Goal: Task Accomplishment & Management: Complete application form

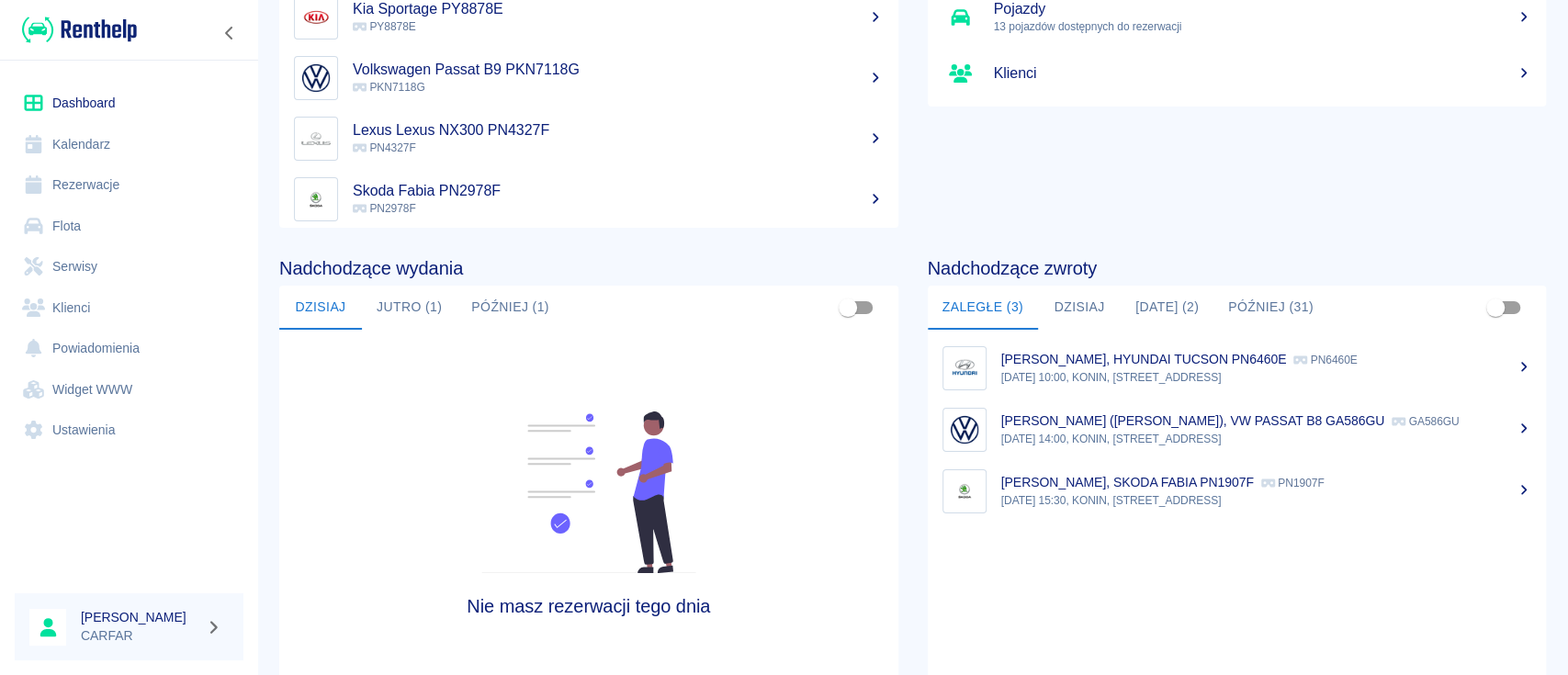
scroll to position [244, 0]
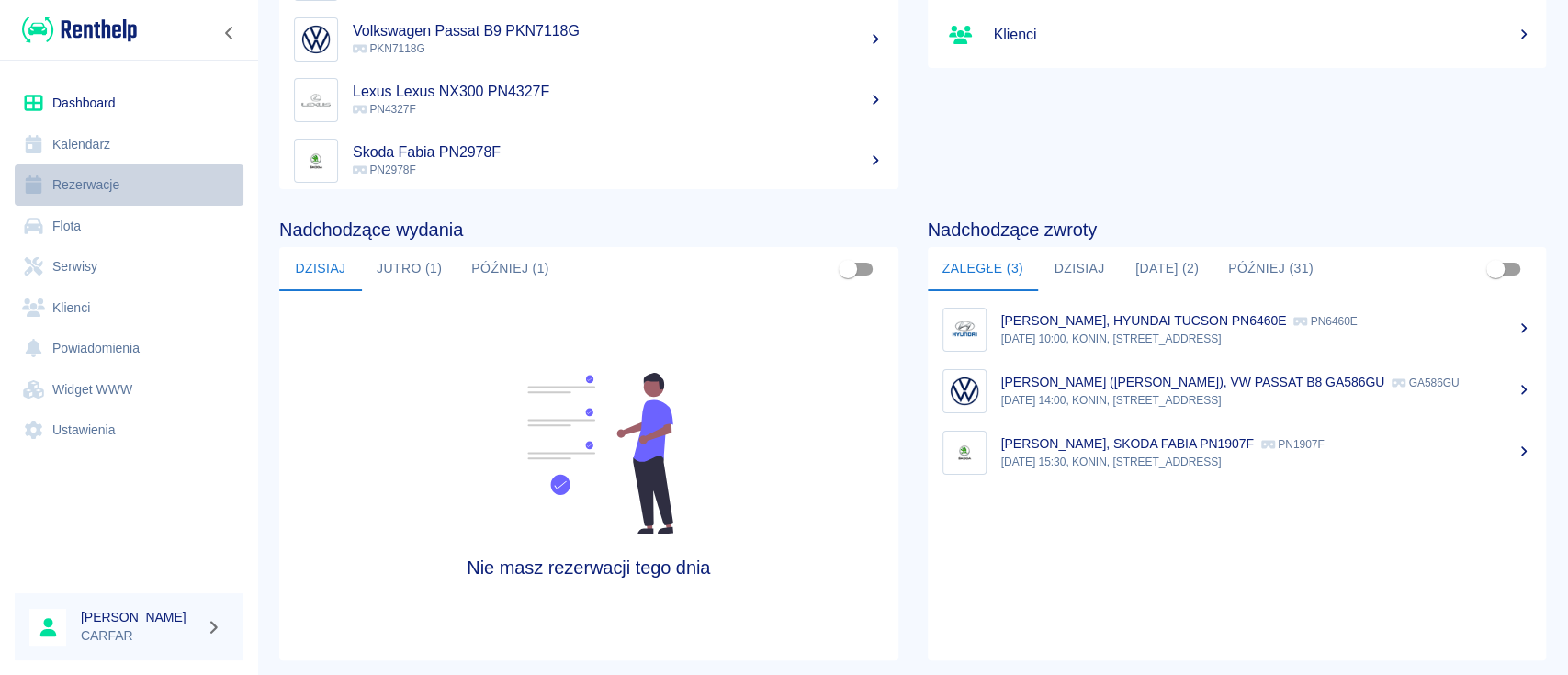
click at [85, 192] on link "Rezerwacje" at bounding box center [129, 184] width 228 height 41
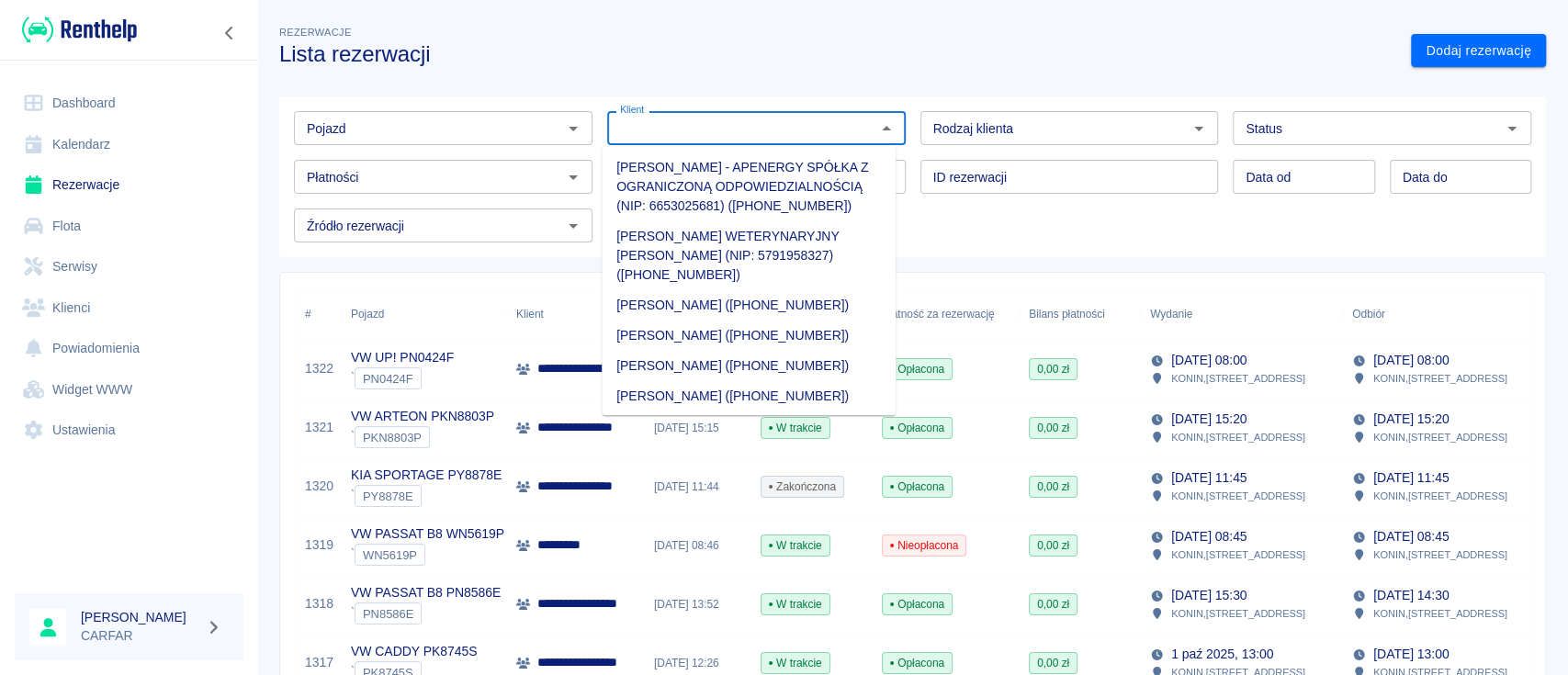
click at [669, 132] on input "Klient" at bounding box center [741, 128] width 257 height 23
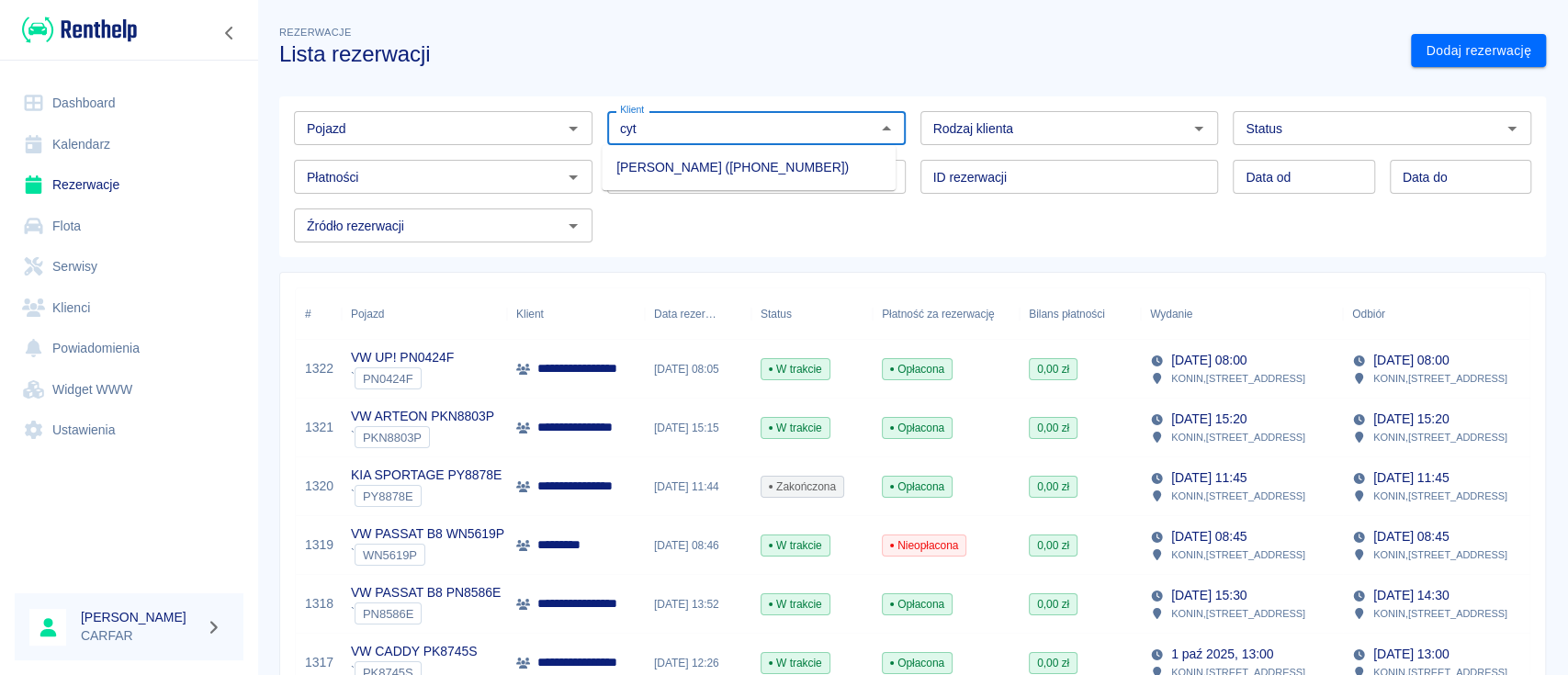
click at [764, 161] on li "[PERSON_NAME] ([PHONE_NUMBER])" at bounding box center [748, 168] width 294 height 30
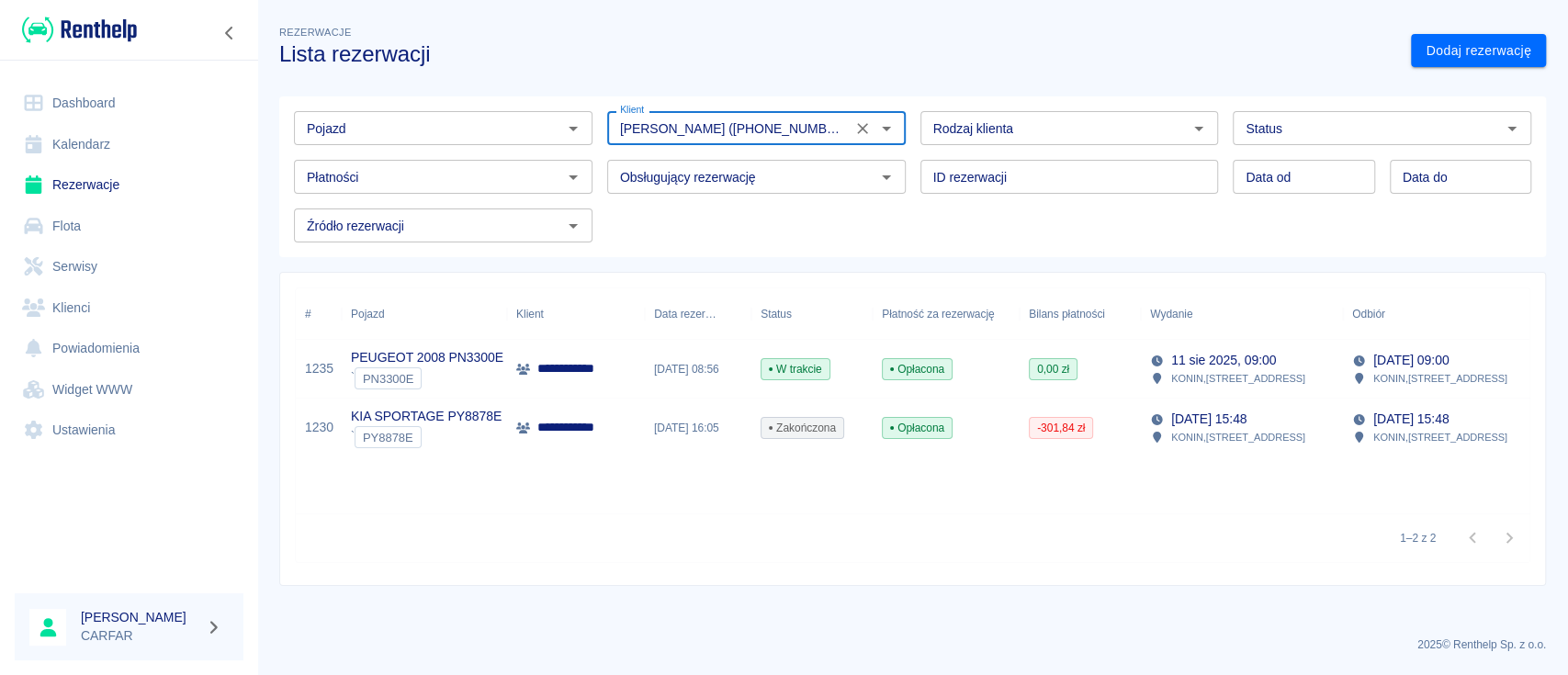
type input "[PERSON_NAME] ([PHONE_NUMBER])"
click at [588, 369] on p "**********" at bounding box center [586, 368] width 97 height 19
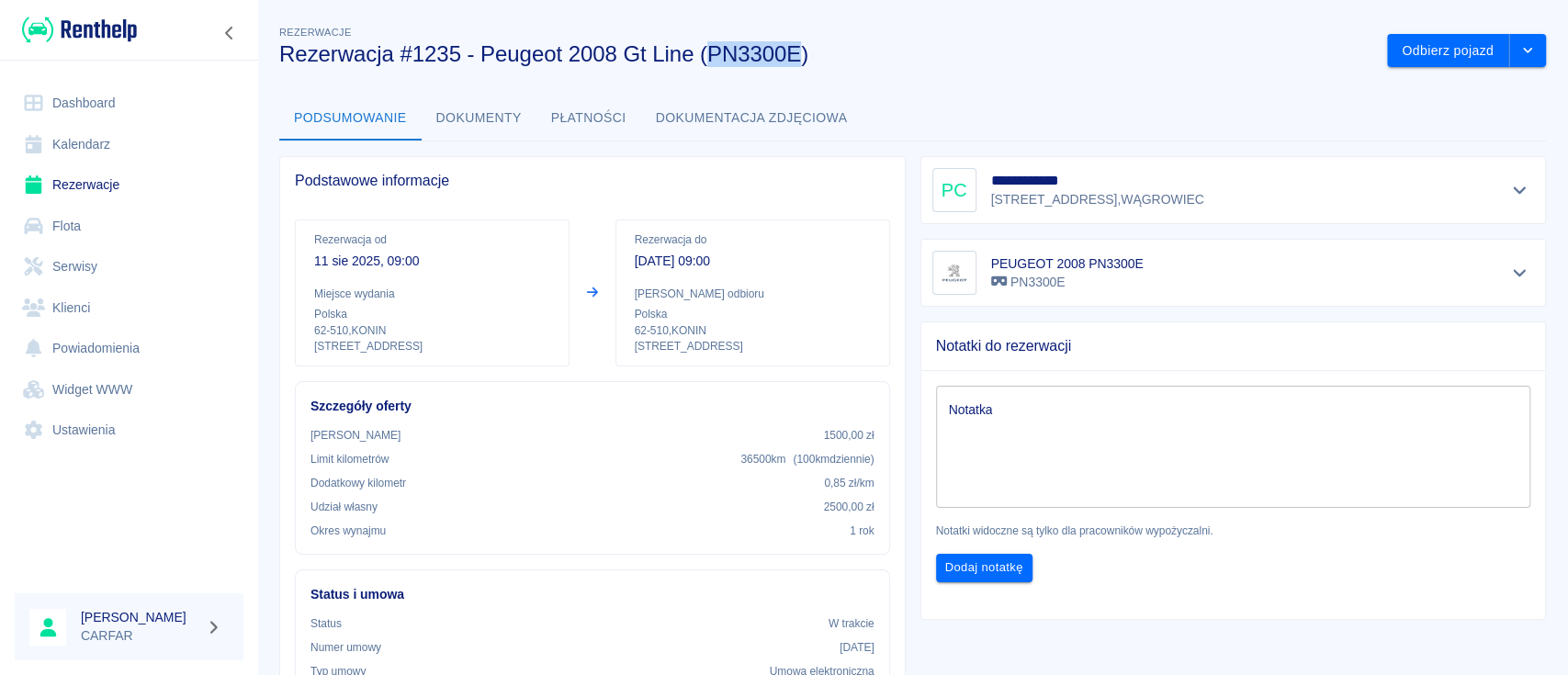
drag, startPoint x: 707, startPoint y: 53, endPoint x: 796, endPoint y: 56, distance: 89.1
click at [796, 56] on h3 "Rezerwacja #1235 - Peugeot 2008 Gt Line (PN3300E)" at bounding box center [826, 54] width 1093 height 26
copy h3 "PN3300E"
click at [96, 20] on img at bounding box center [79, 30] width 115 height 30
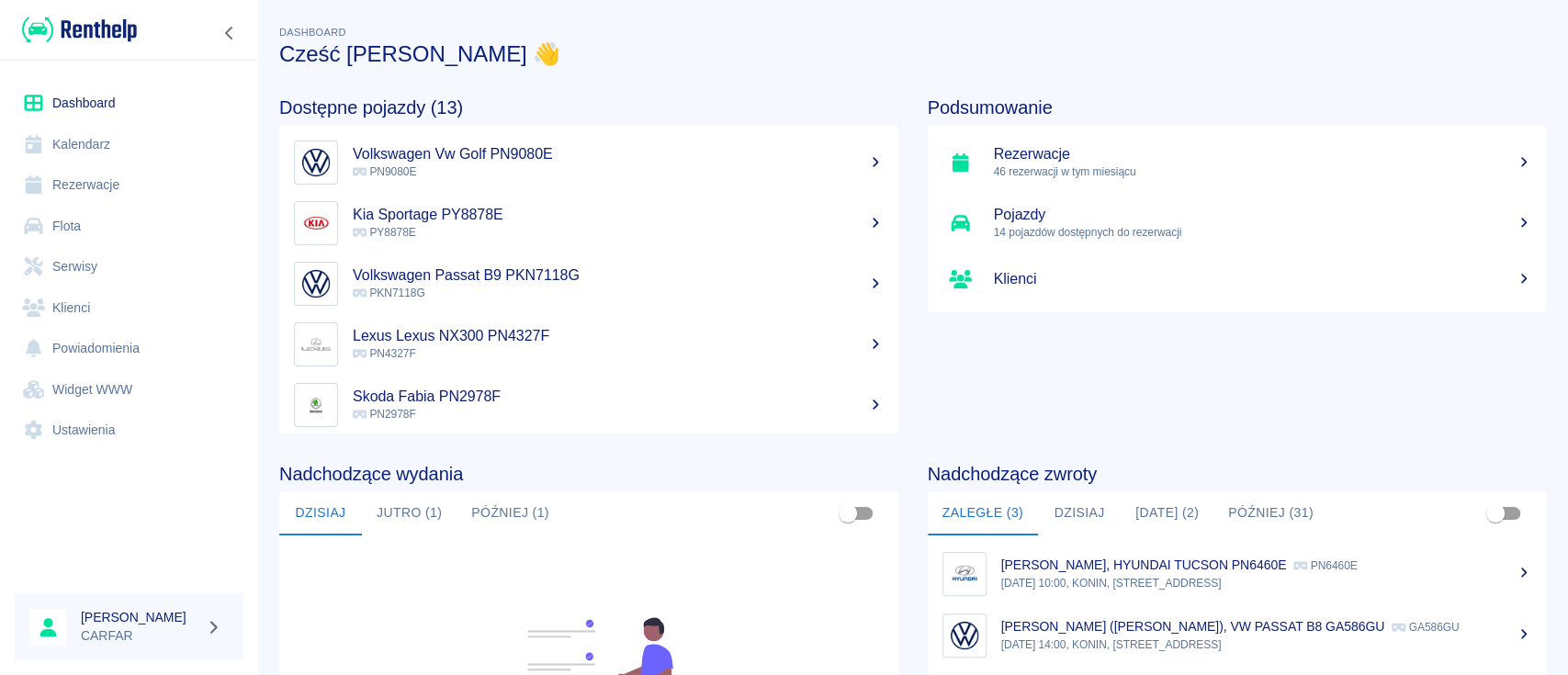
click at [113, 183] on link "Rezerwacje" at bounding box center [129, 184] width 228 height 41
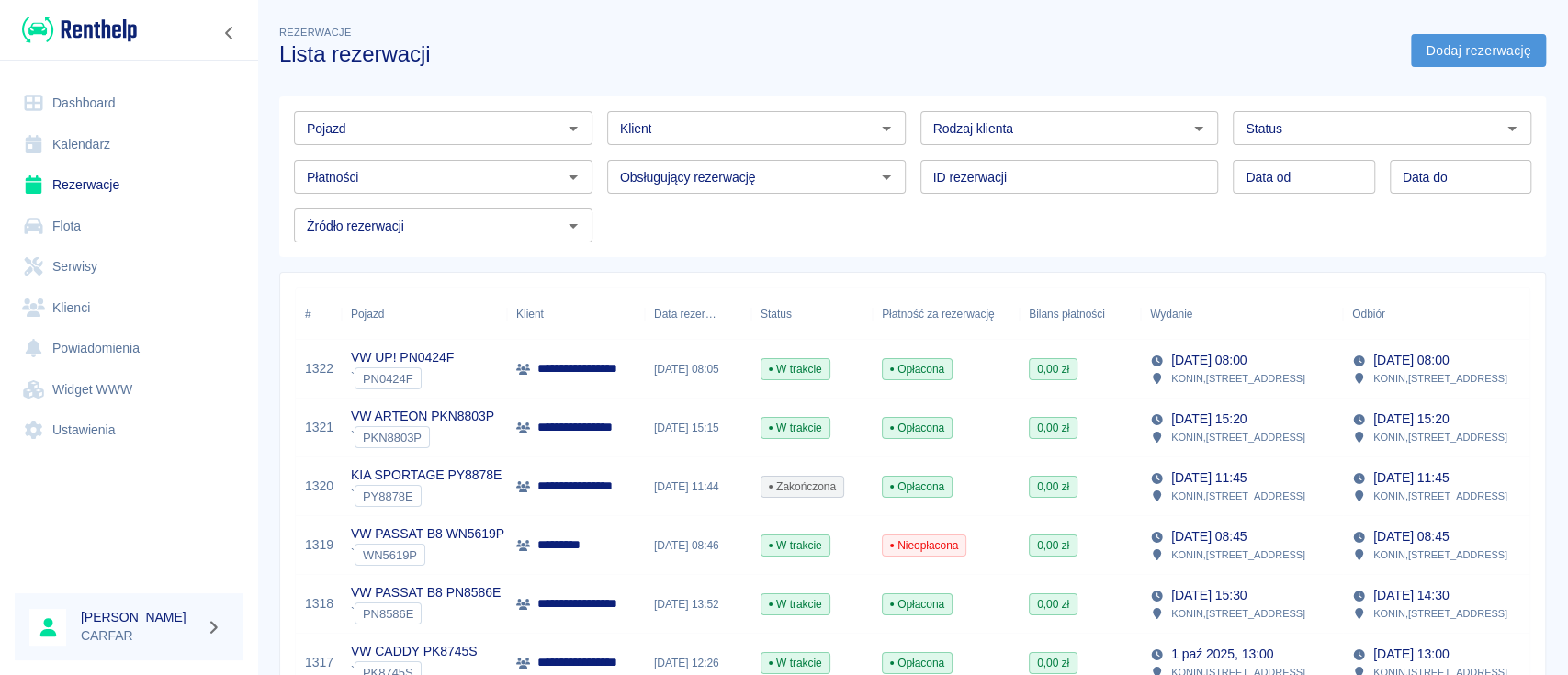
click at [1478, 61] on link "Dodaj rezerwację" at bounding box center [1477, 51] width 135 height 34
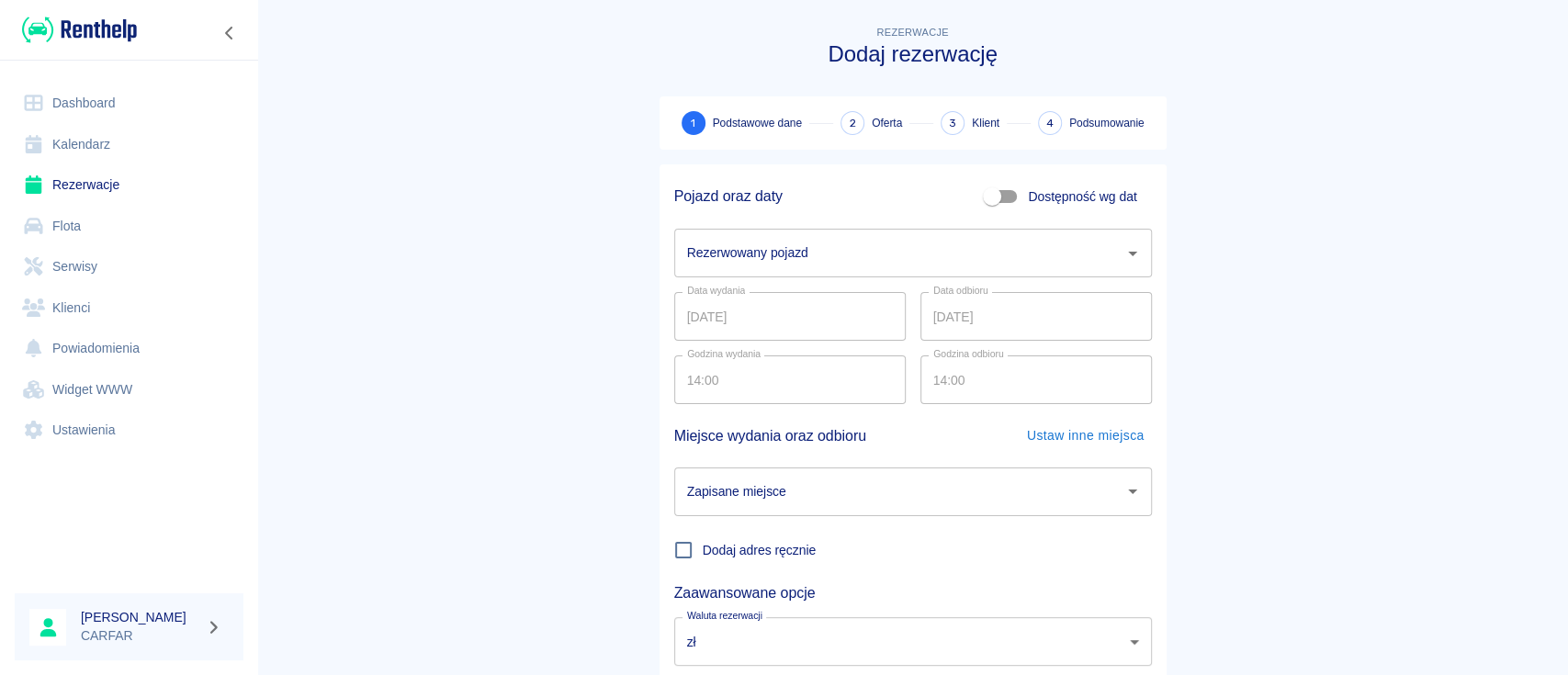
click at [991, 202] on input "Dostępność wg dat" at bounding box center [991, 196] width 105 height 35
checkbox input "true"
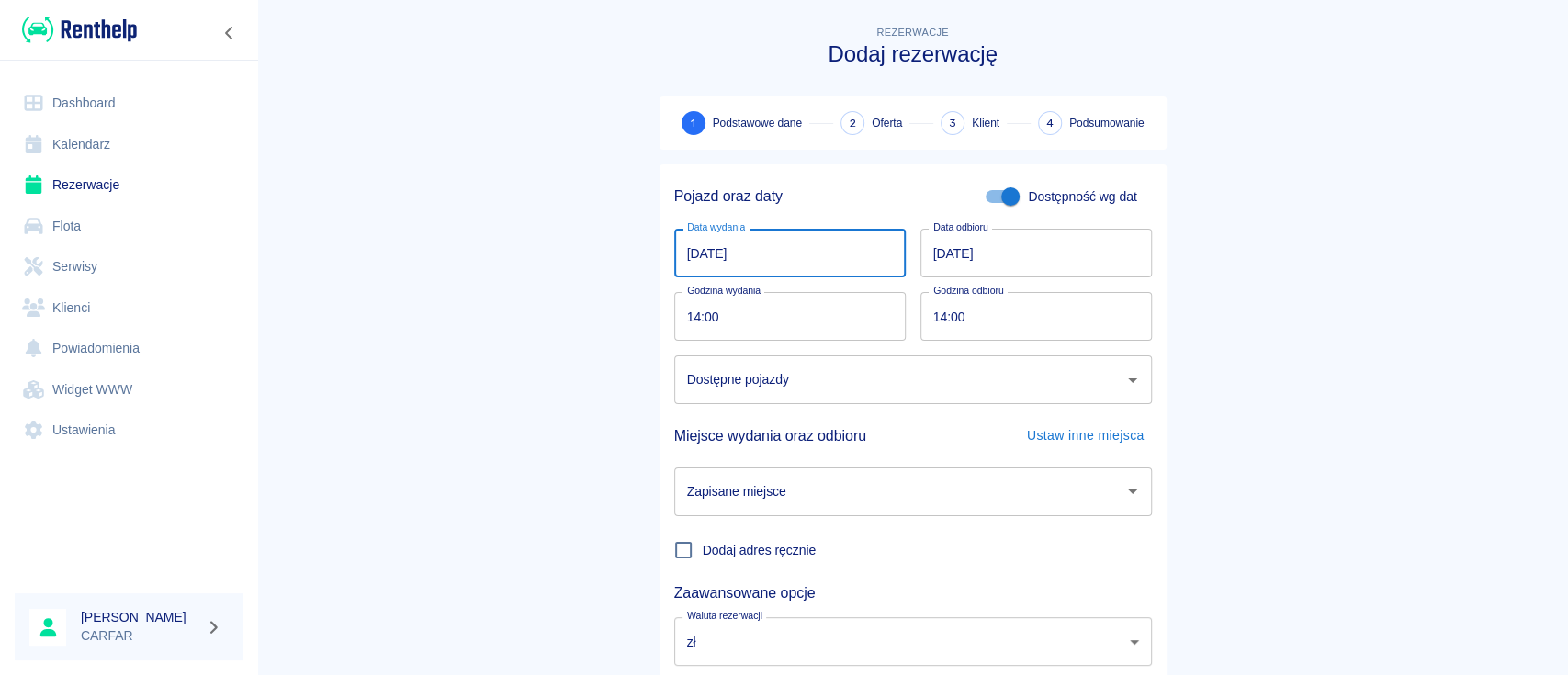
click at [821, 245] on input "[DATE]" at bounding box center [790, 252] width 231 height 49
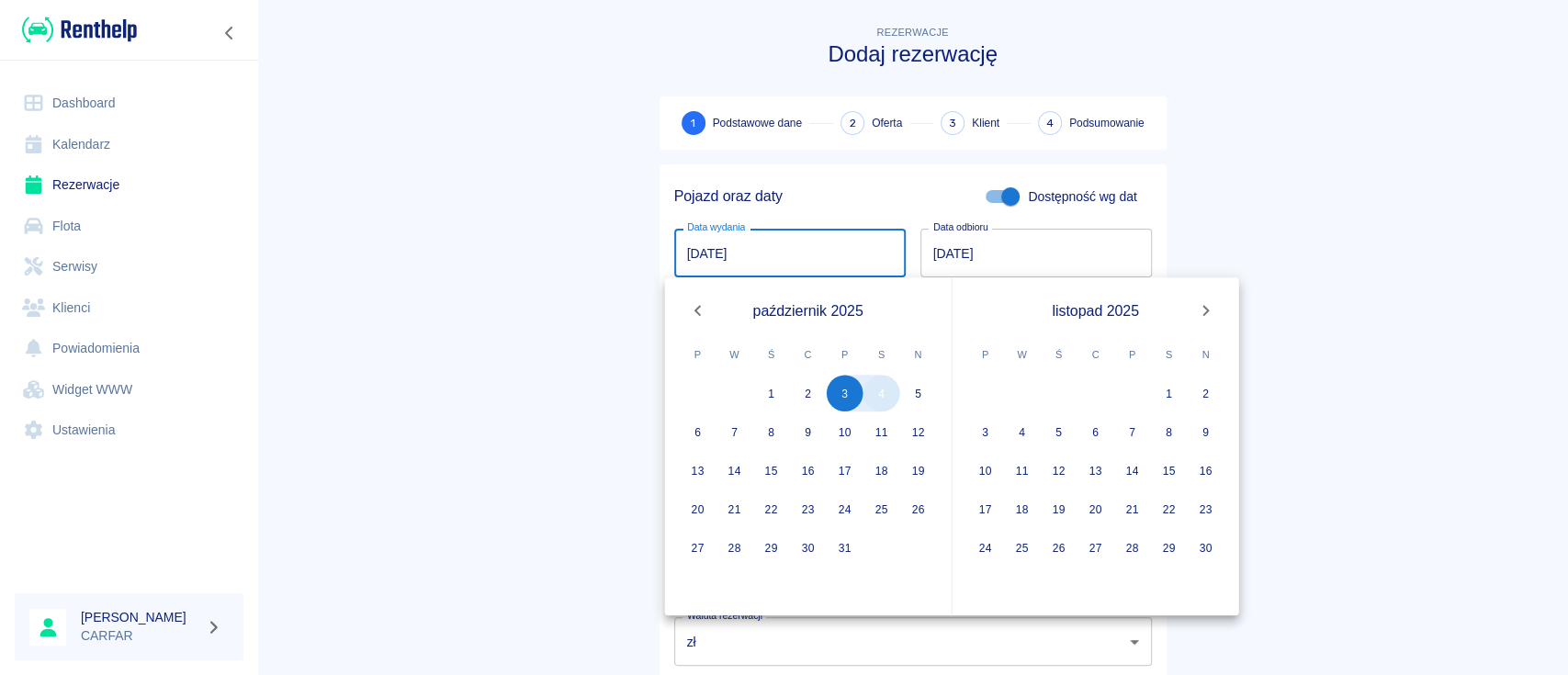
click at [888, 396] on button "4" at bounding box center [882, 393] width 37 height 37
type input "[DATE]"
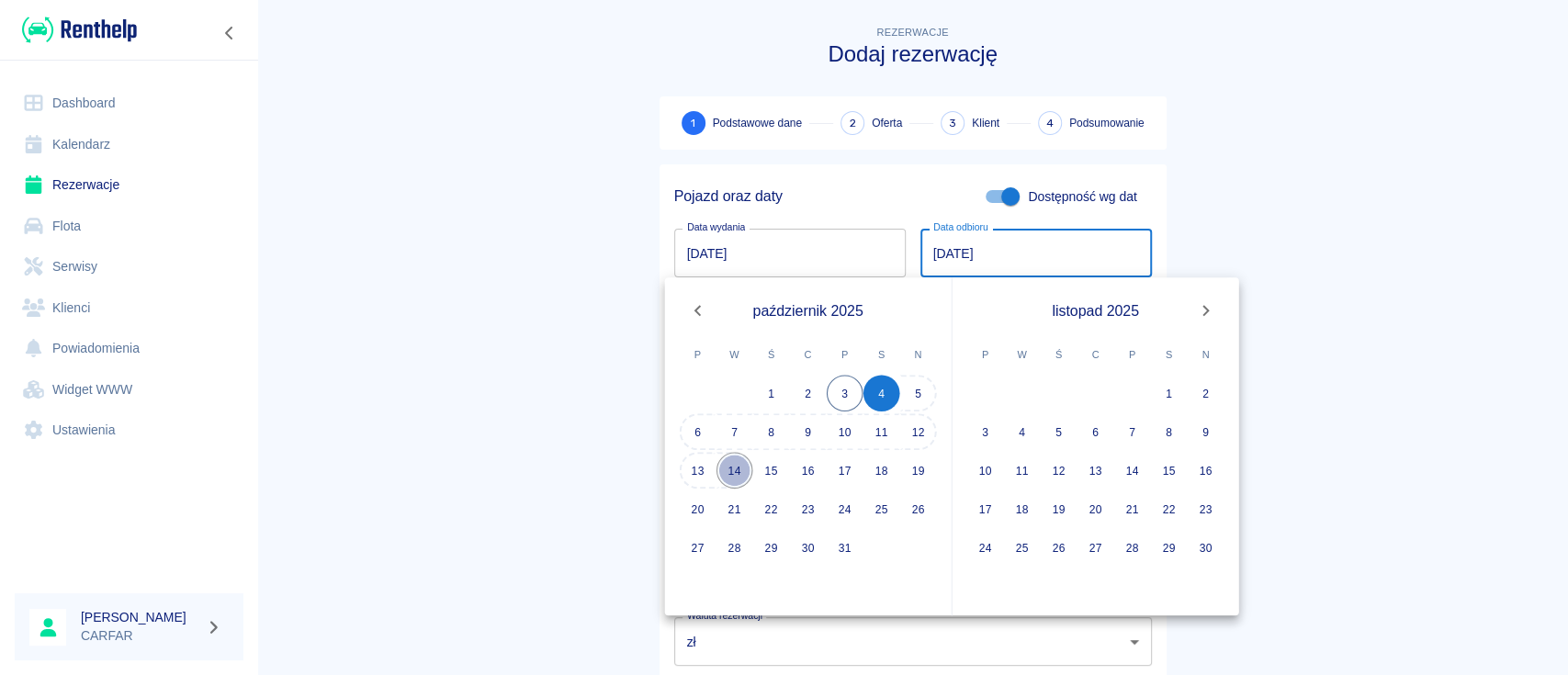
click at [742, 463] on button "14" at bounding box center [734, 470] width 37 height 37
type input "[DATE]"
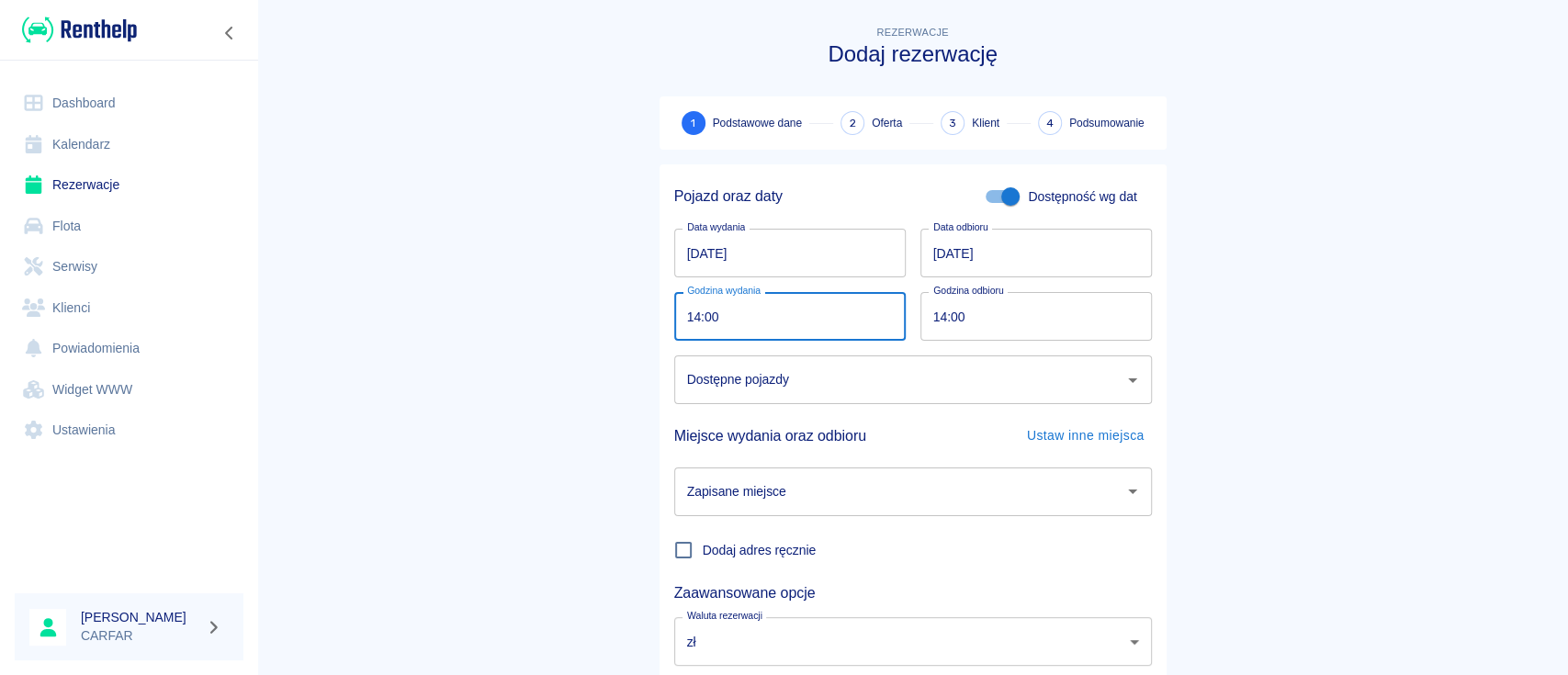
click at [800, 319] on input "14:00" at bounding box center [783, 316] width 218 height 49
type input "10:00"
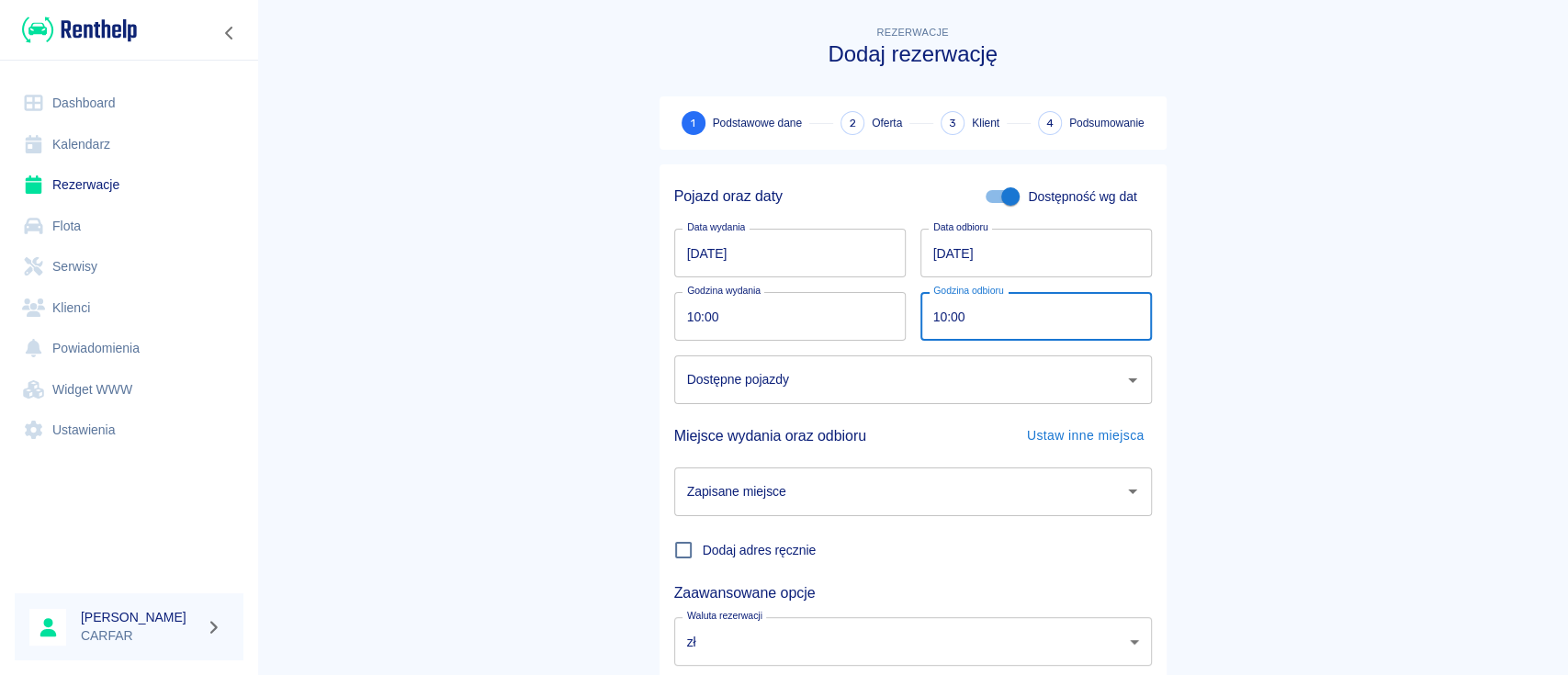
type input "10:00"
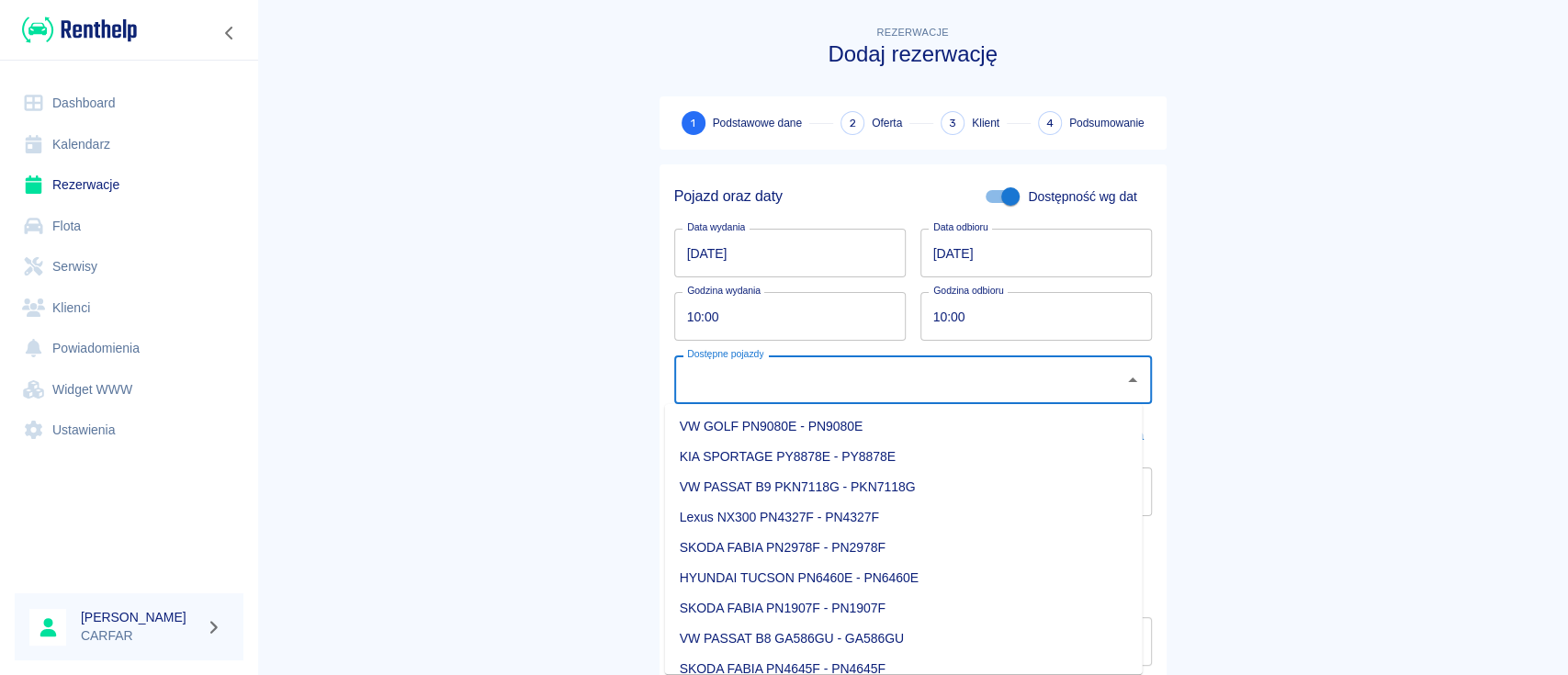
click at [818, 393] on input "Dostępne pojazdy" at bounding box center [899, 380] width 434 height 32
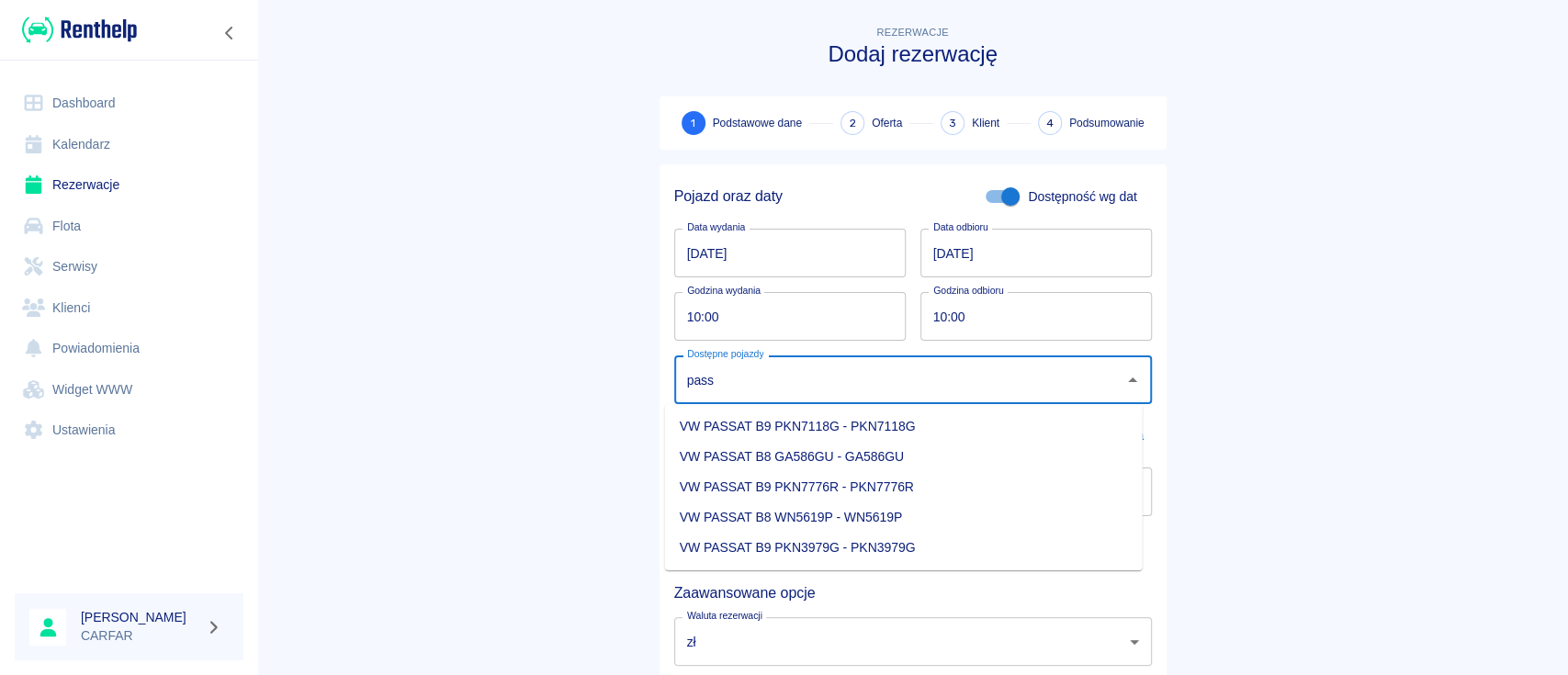
click at [913, 419] on li "VW PASSAT B9 PKN7118G - PKN7118G" at bounding box center [904, 427] width 478 height 30
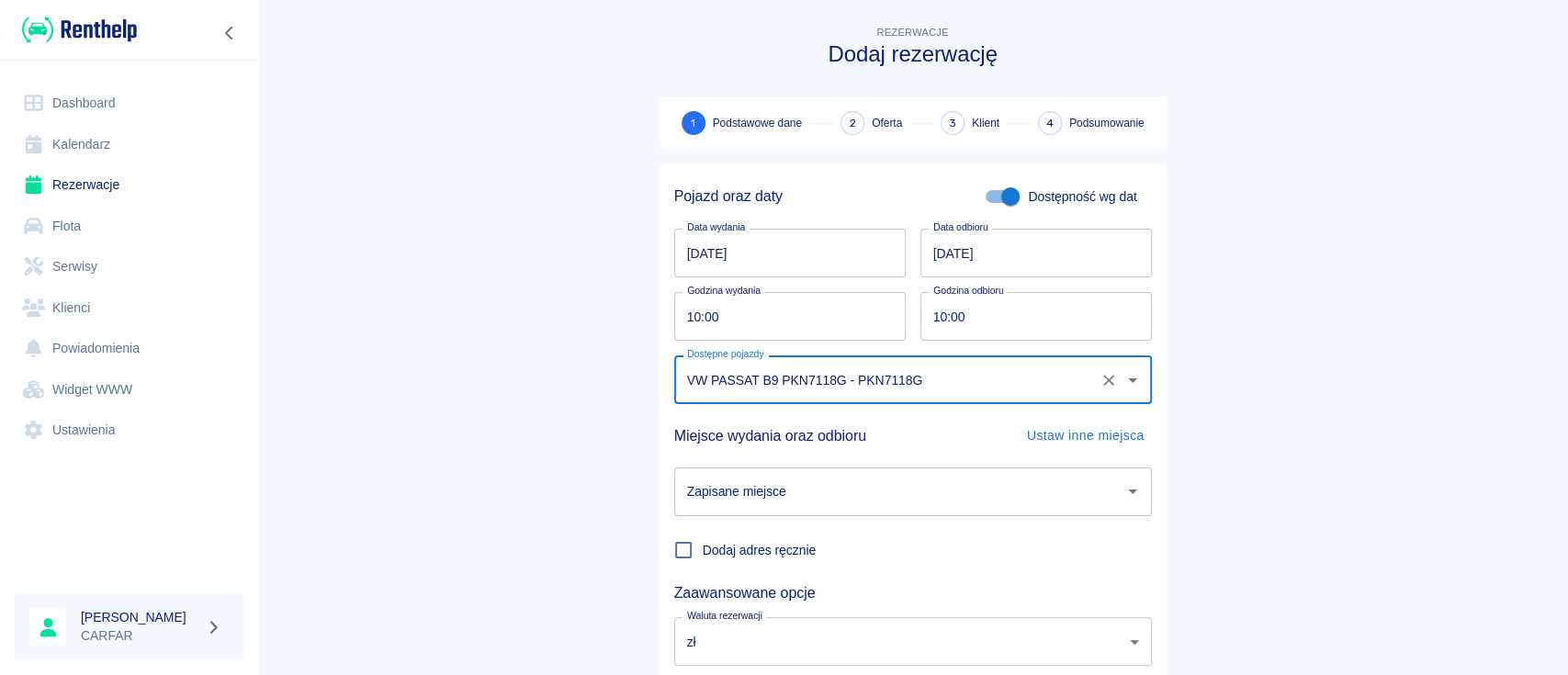
type input "VW PASSAT B9 PKN7118G - PKN7118G"
click at [887, 488] on input "Zapisane miejsce" at bounding box center [899, 492] width 434 height 32
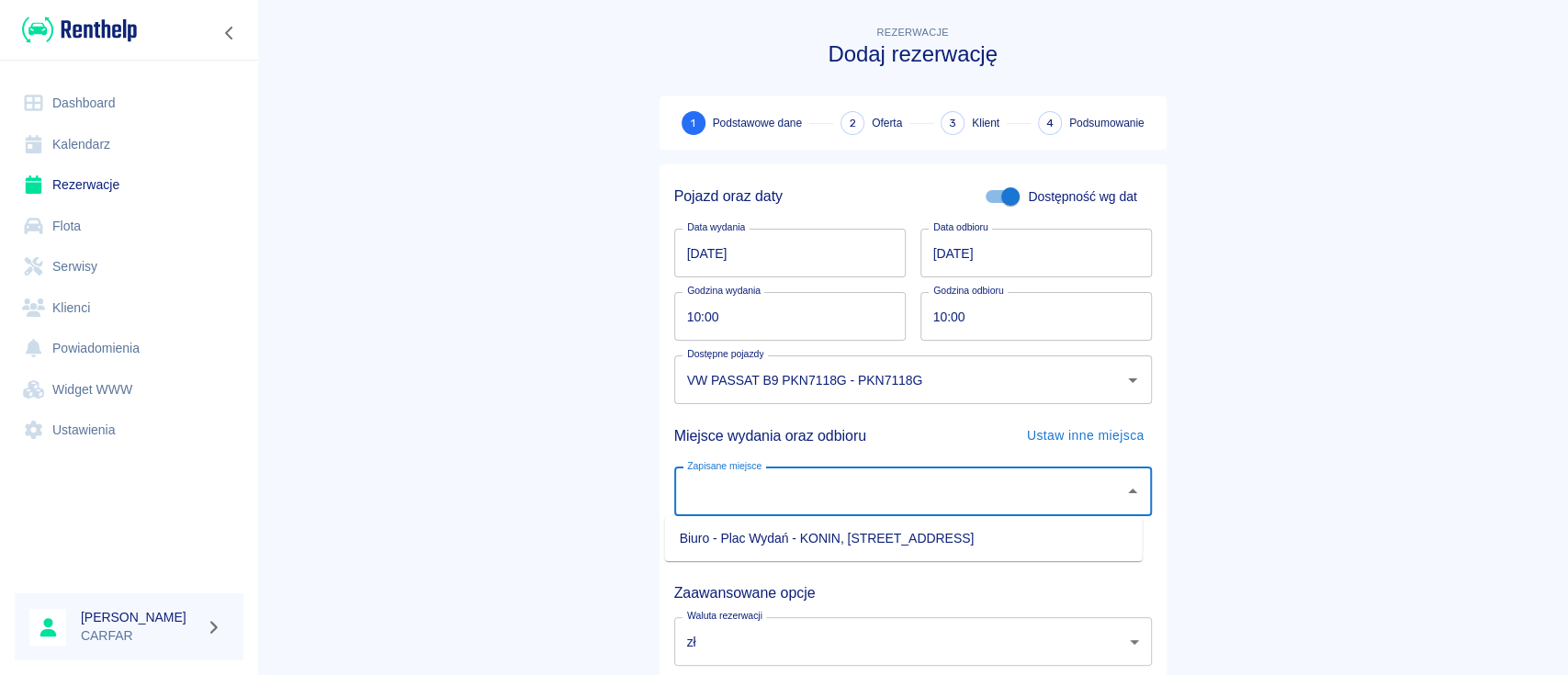
click at [879, 533] on li "Biuro - Plac Wydań - KONIN, [STREET_ADDRESS]" at bounding box center [904, 538] width 478 height 30
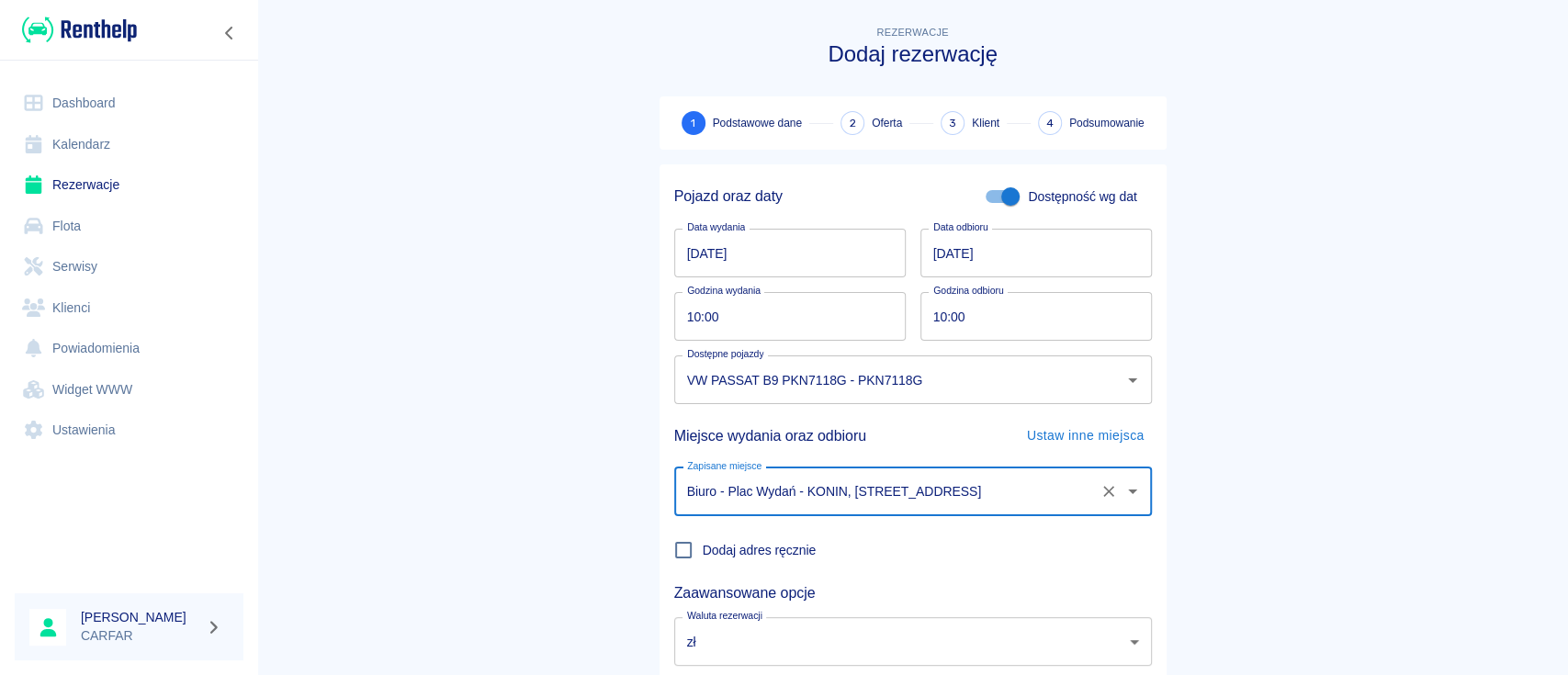
type input "Biuro - Plac Wydań - KONIN, [STREET_ADDRESS]"
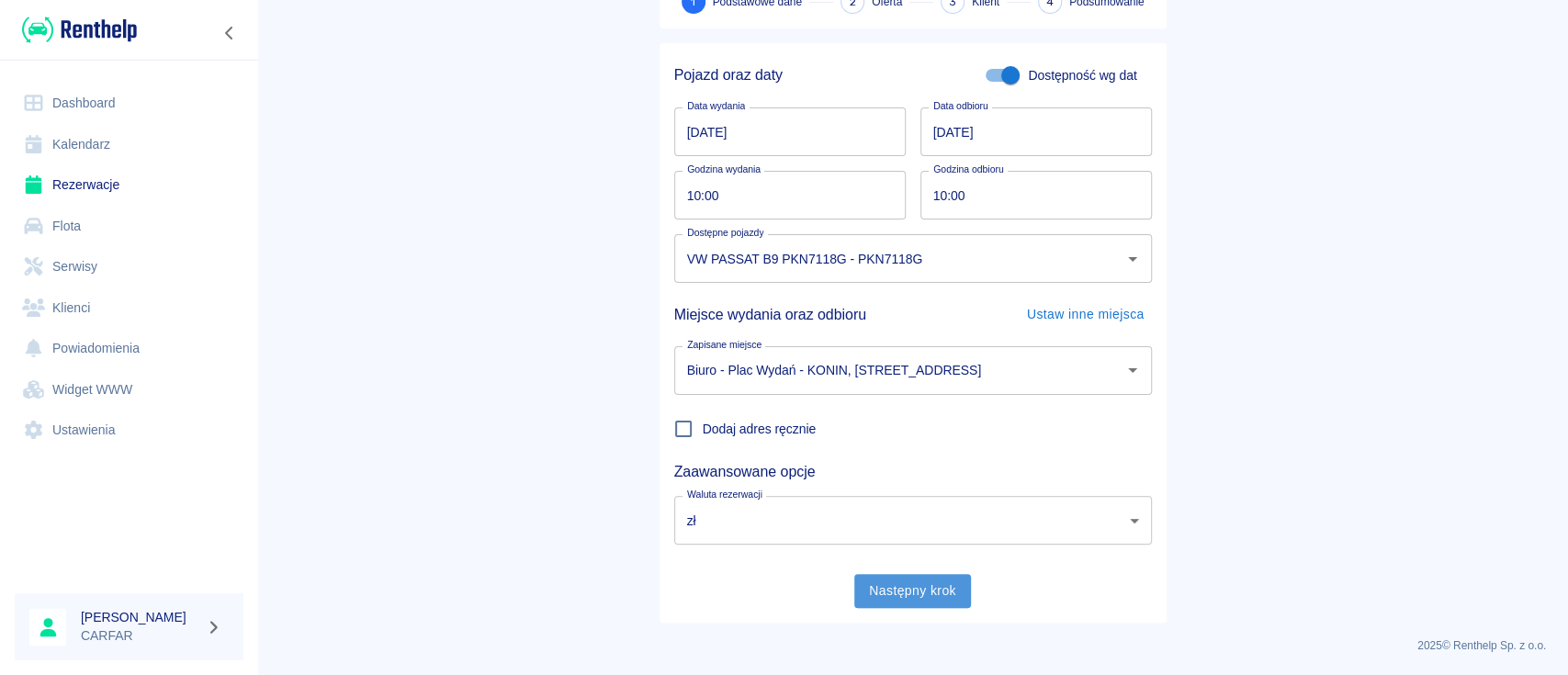
click at [884, 589] on button "Następny krok" at bounding box center [912, 590] width 117 height 34
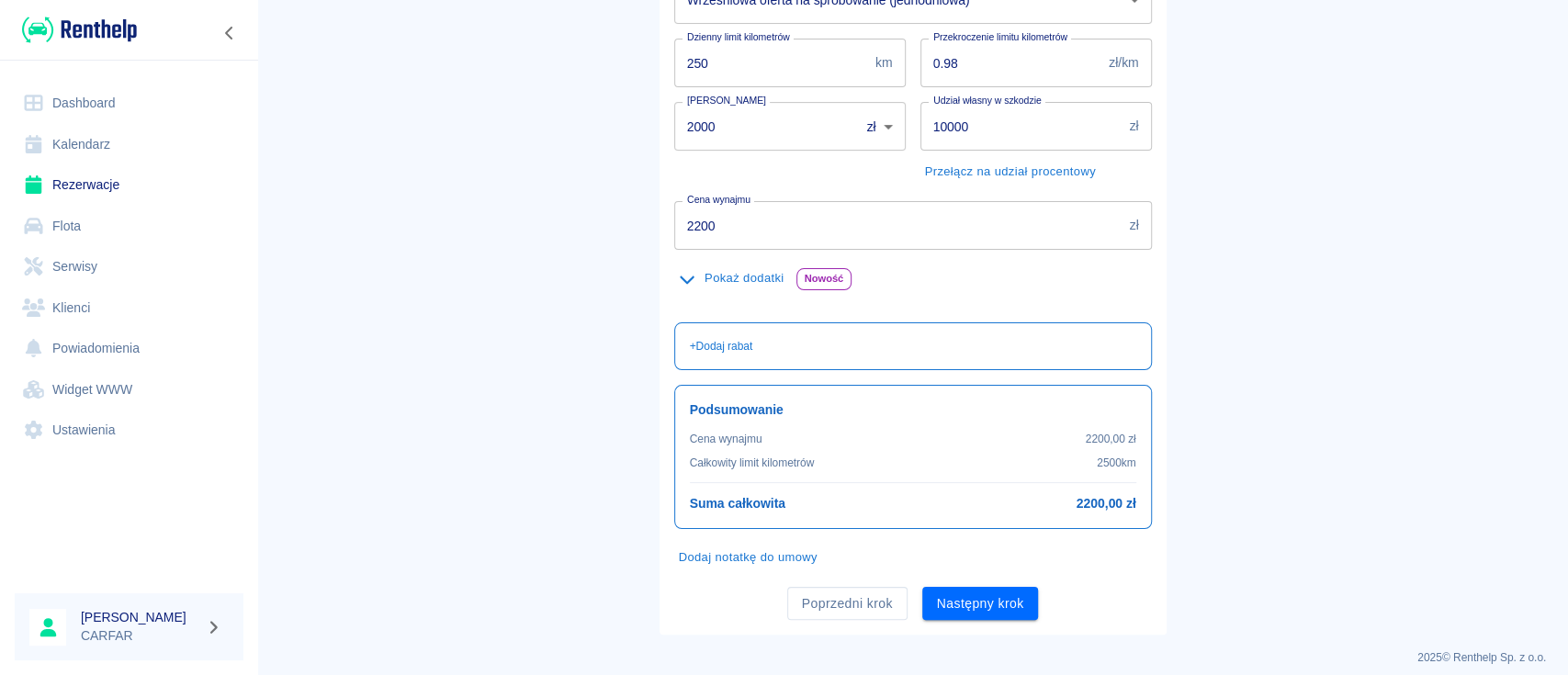
scroll to position [310, 0]
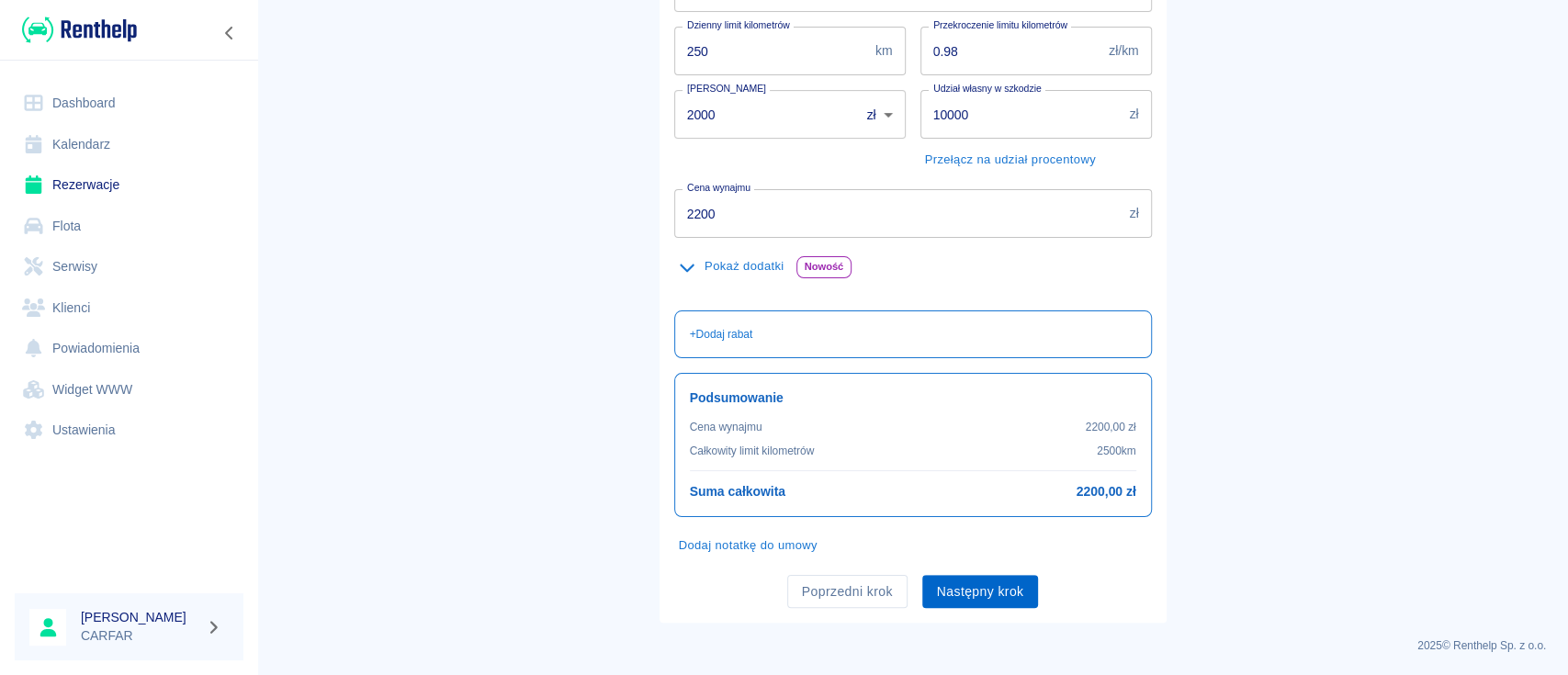
click at [1012, 582] on button "Następny krok" at bounding box center [980, 591] width 117 height 34
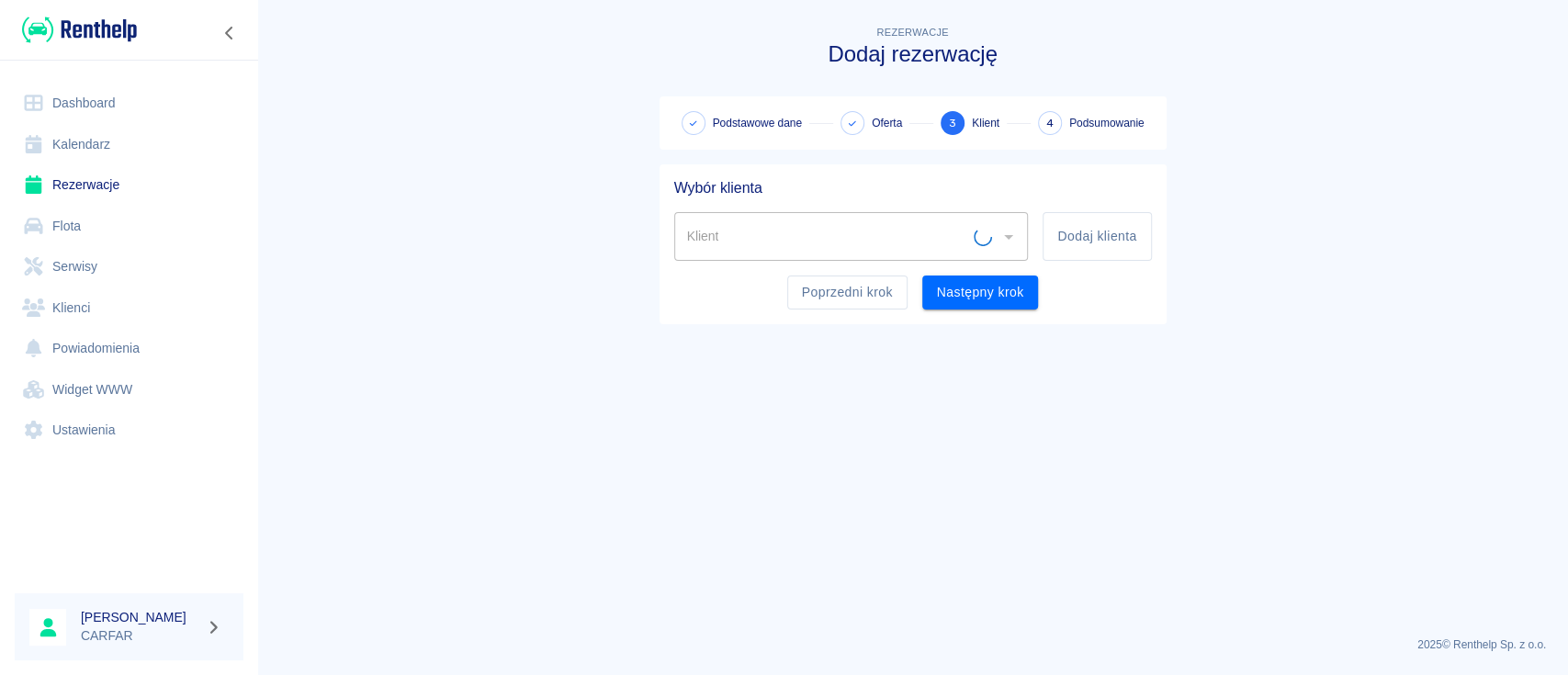
scroll to position [0, 0]
click at [1100, 238] on button "Dodaj klienta" at bounding box center [1096, 236] width 109 height 49
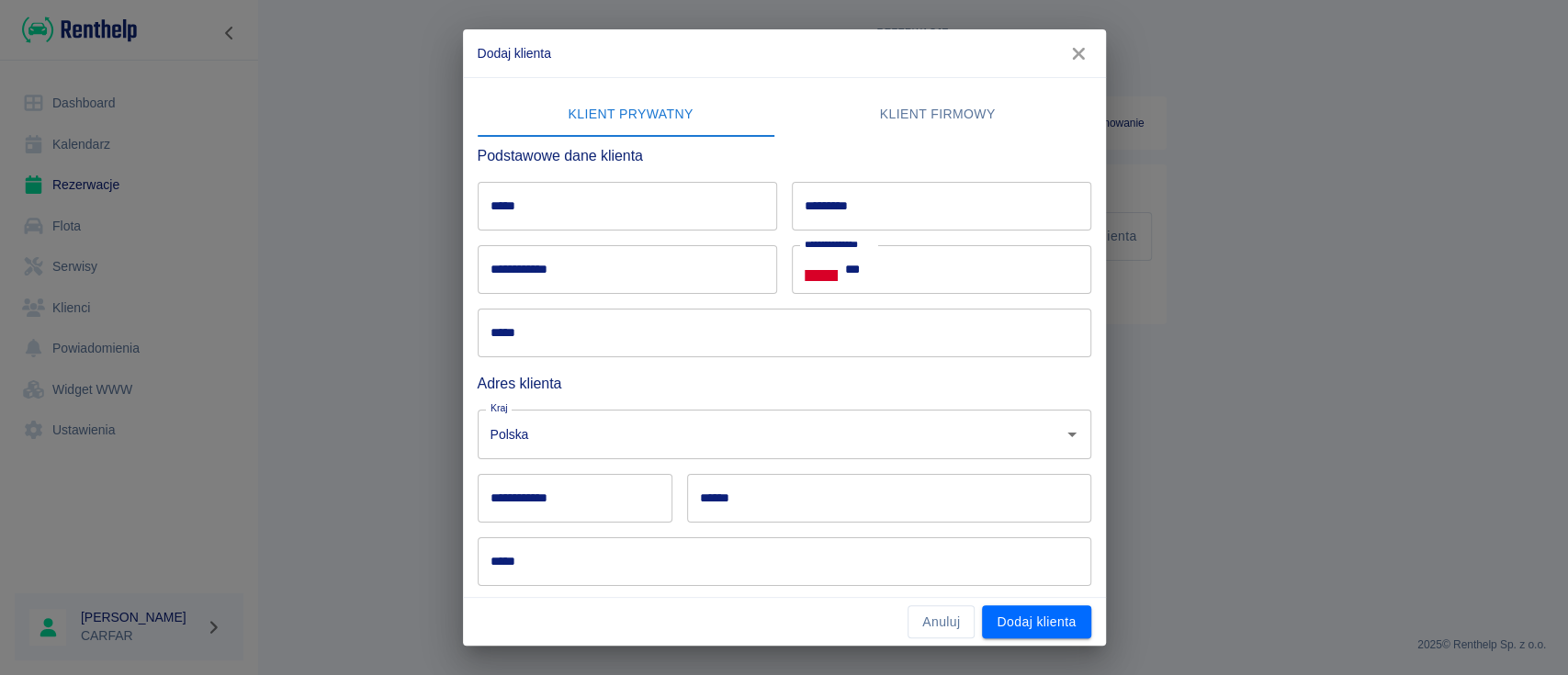
click at [941, 273] on input "***" at bounding box center [968, 269] width 246 height 49
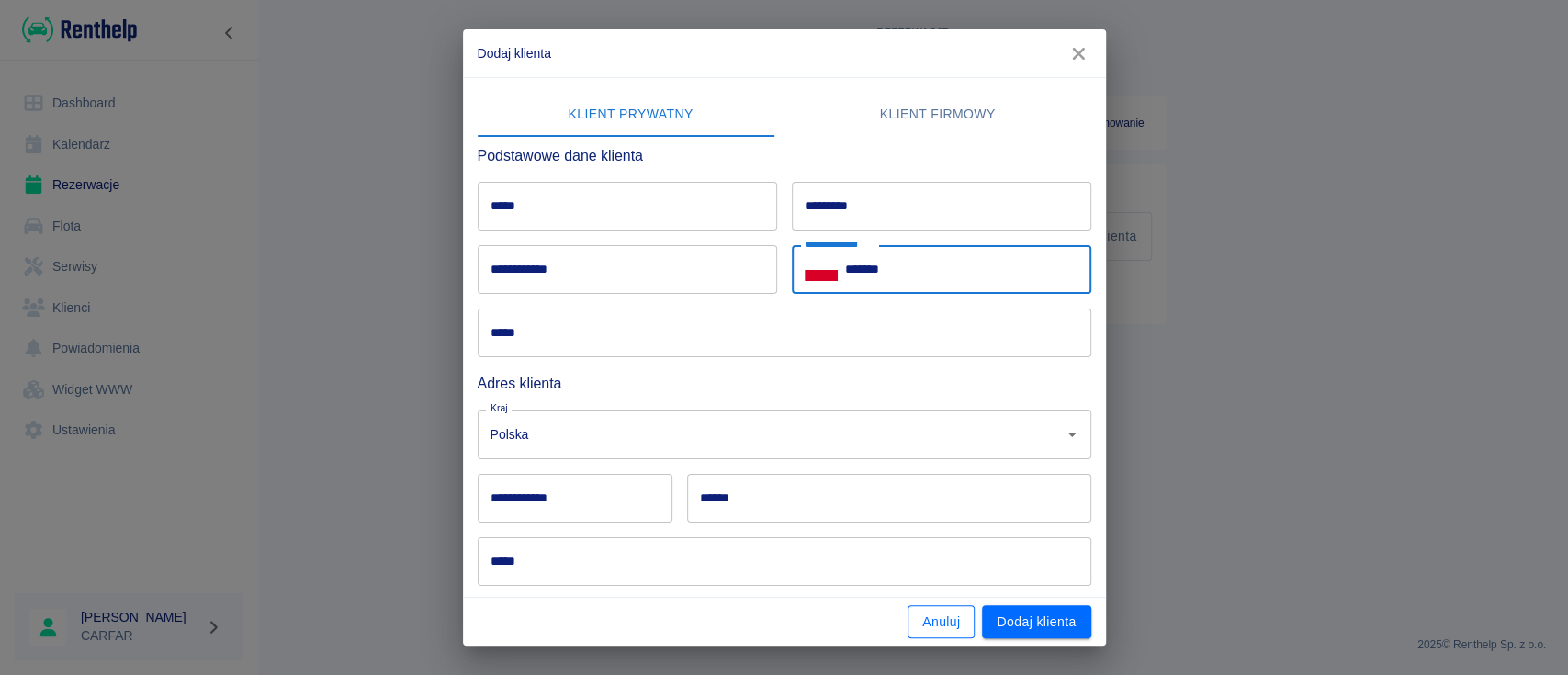
type input "*******"
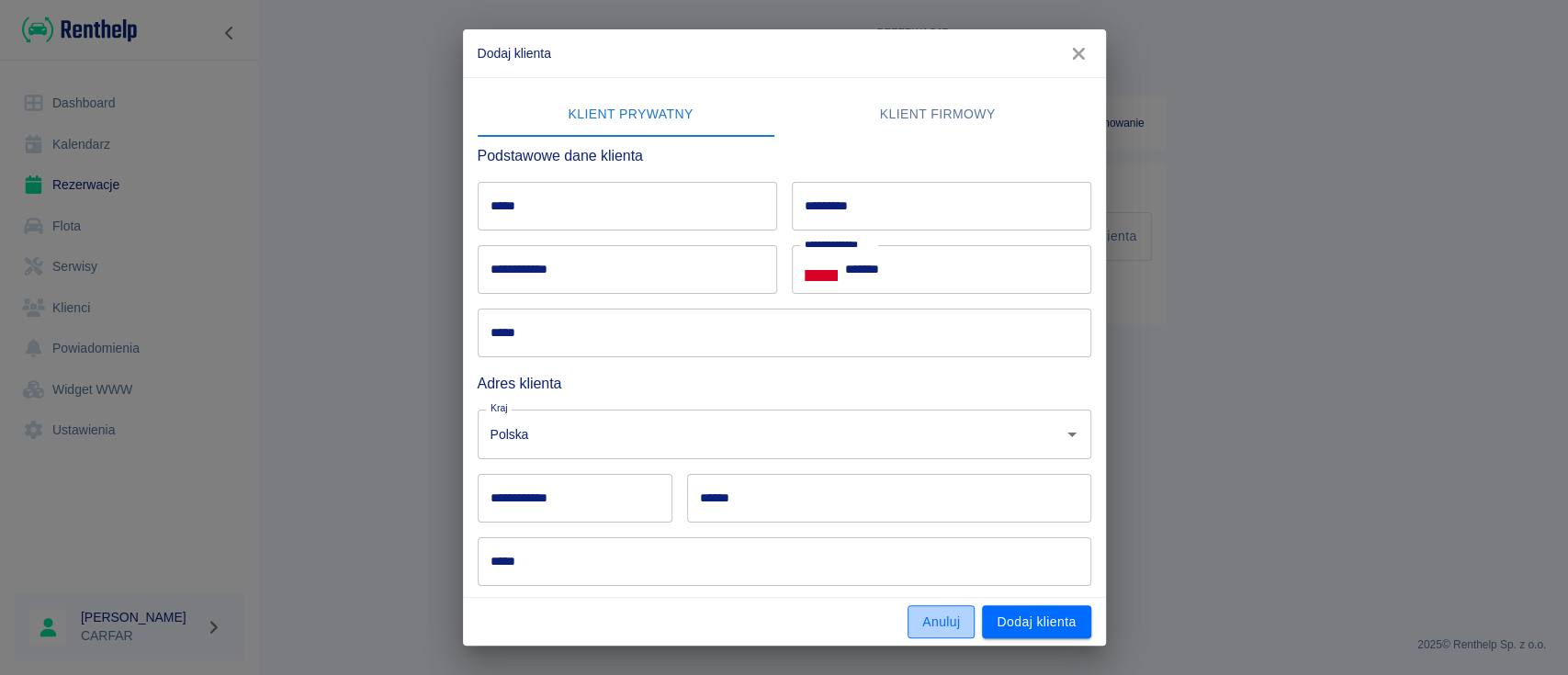
click at [959, 628] on button "Anuluj" at bounding box center [941, 622] width 67 height 34
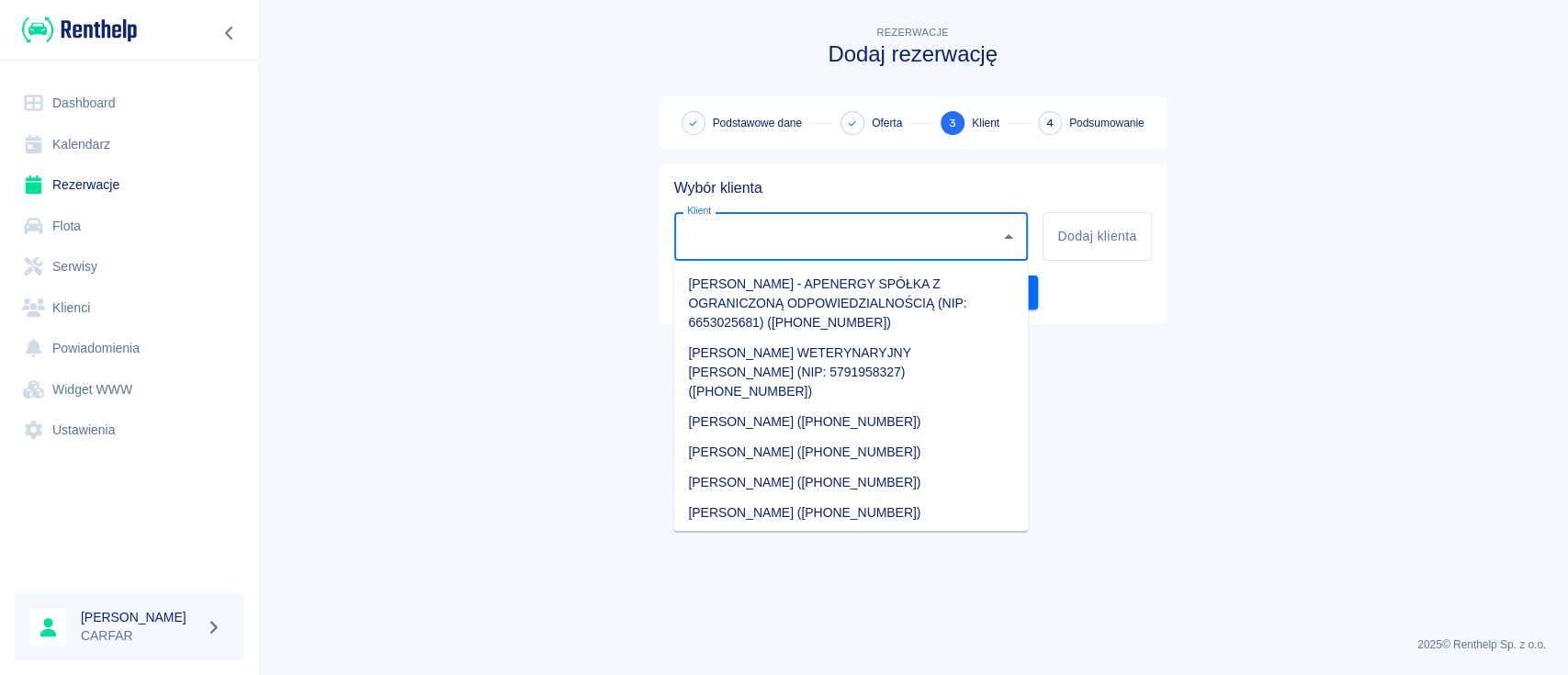
click at [887, 247] on input "Klient" at bounding box center [837, 236] width 310 height 32
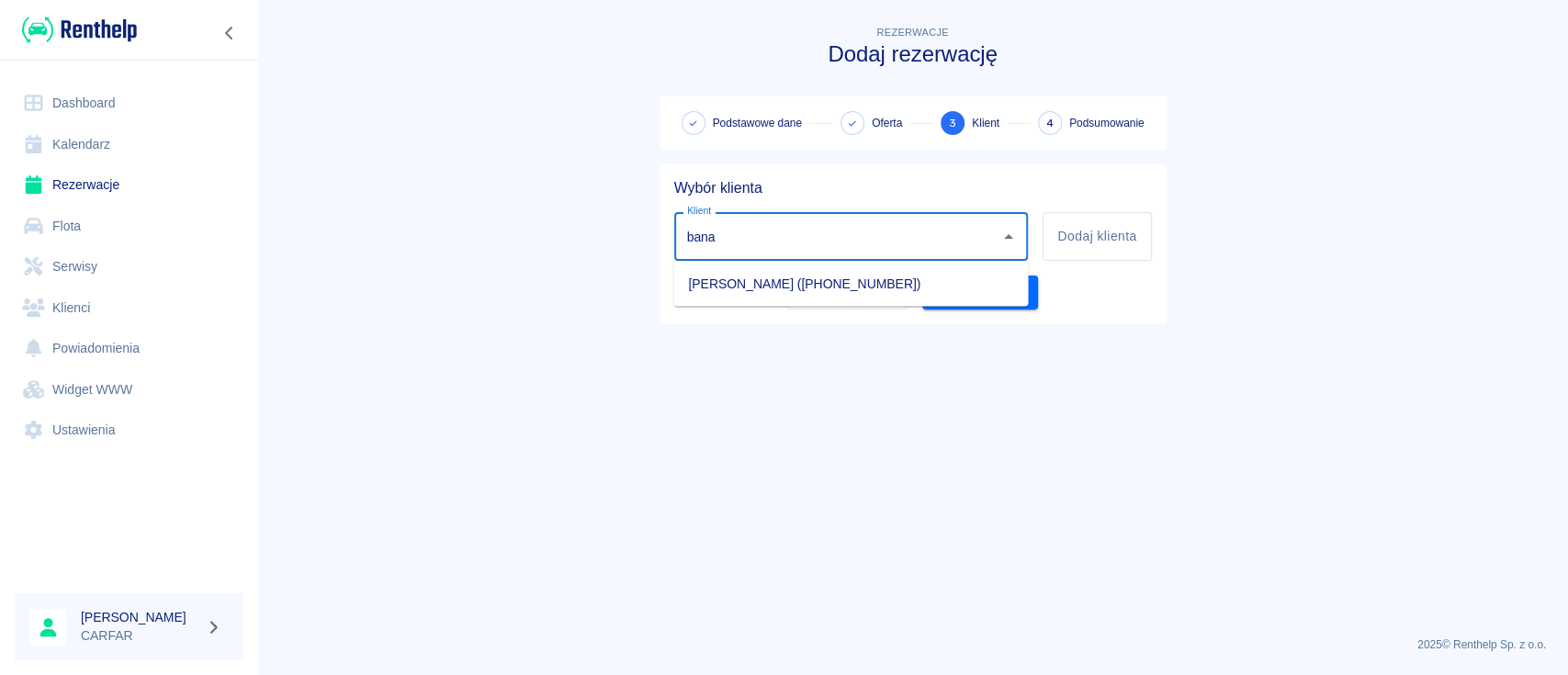
click at [891, 290] on li "[PERSON_NAME] ([PHONE_NUMBER])" at bounding box center [850, 283] width 354 height 30
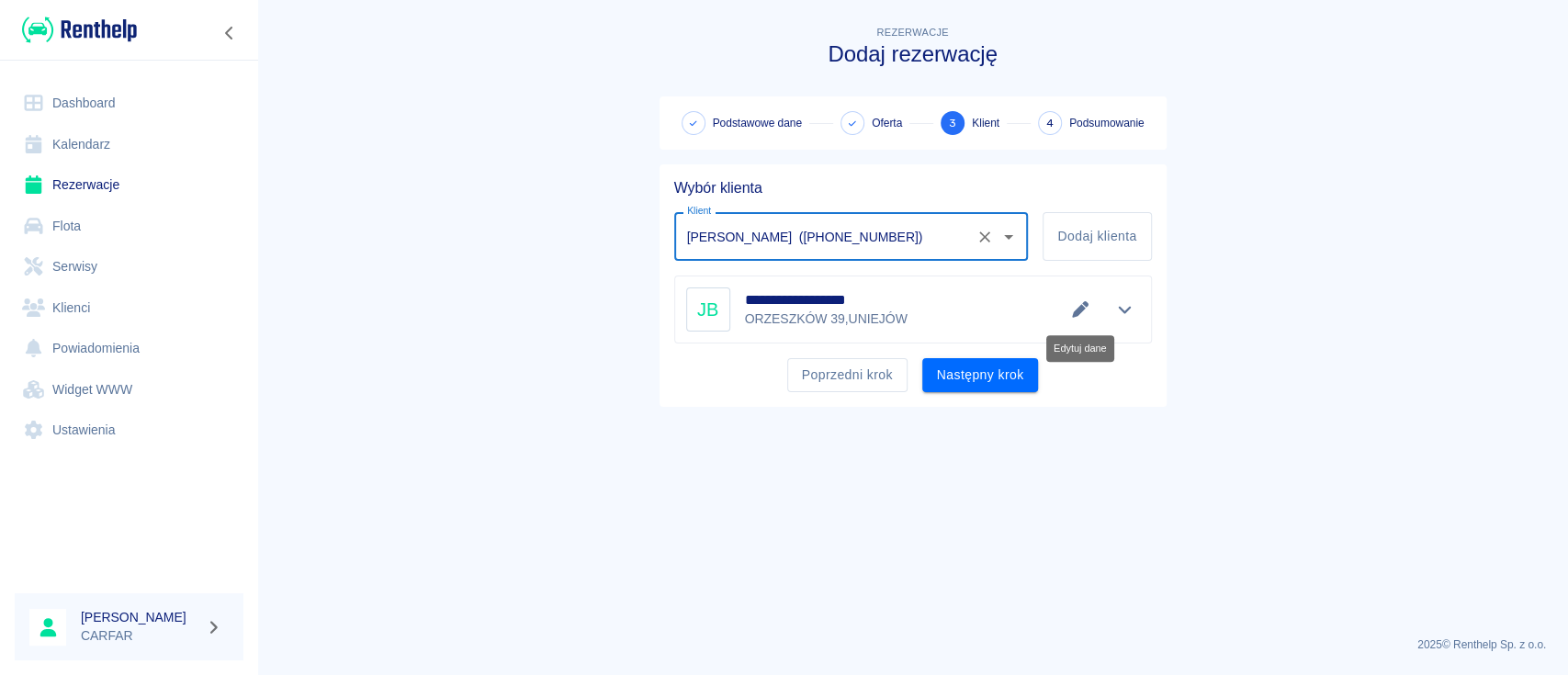
type input "[PERSON_NAME] ([PHONE_NUMBER])"
click at [1082, 307] on icon "Edytuj dane" at bounding box center [1080, 309] width 17 height 17
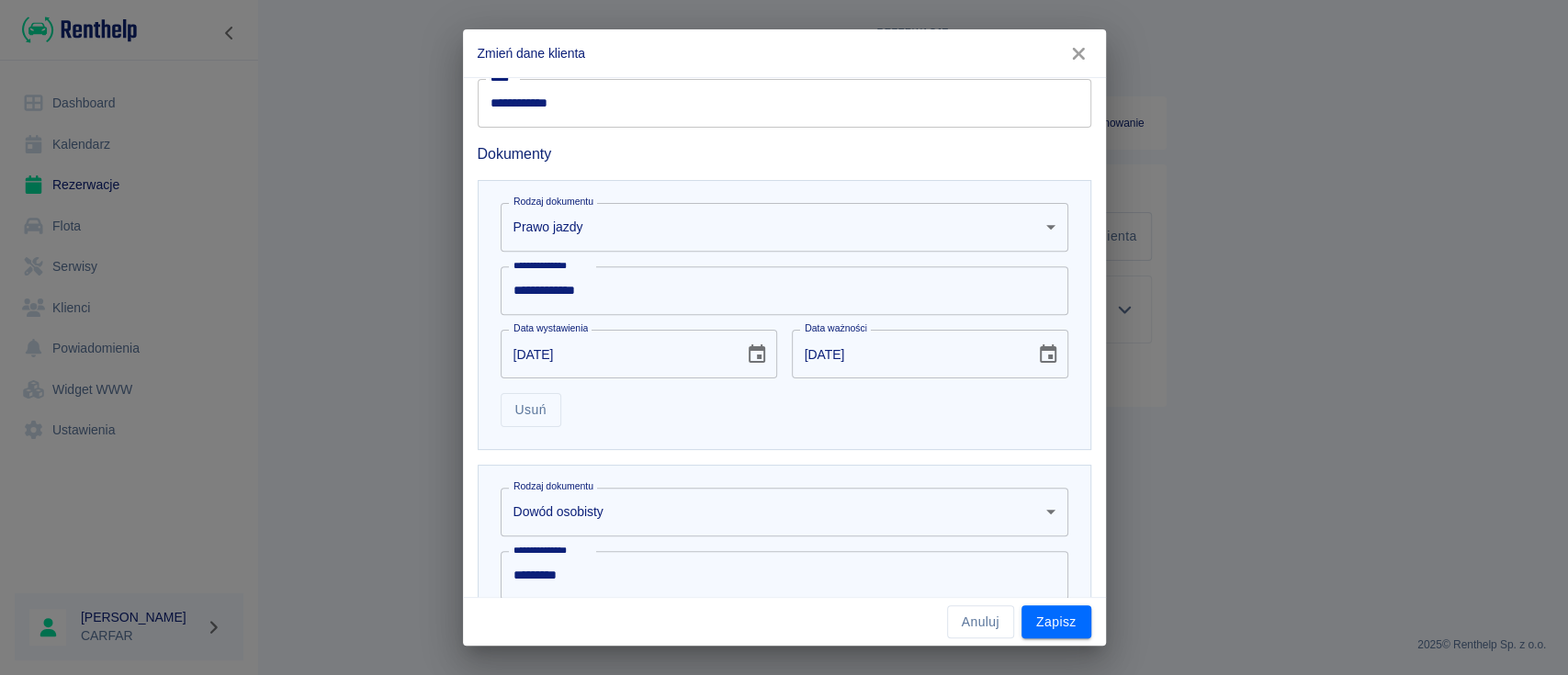
scroll to position [703, 0]
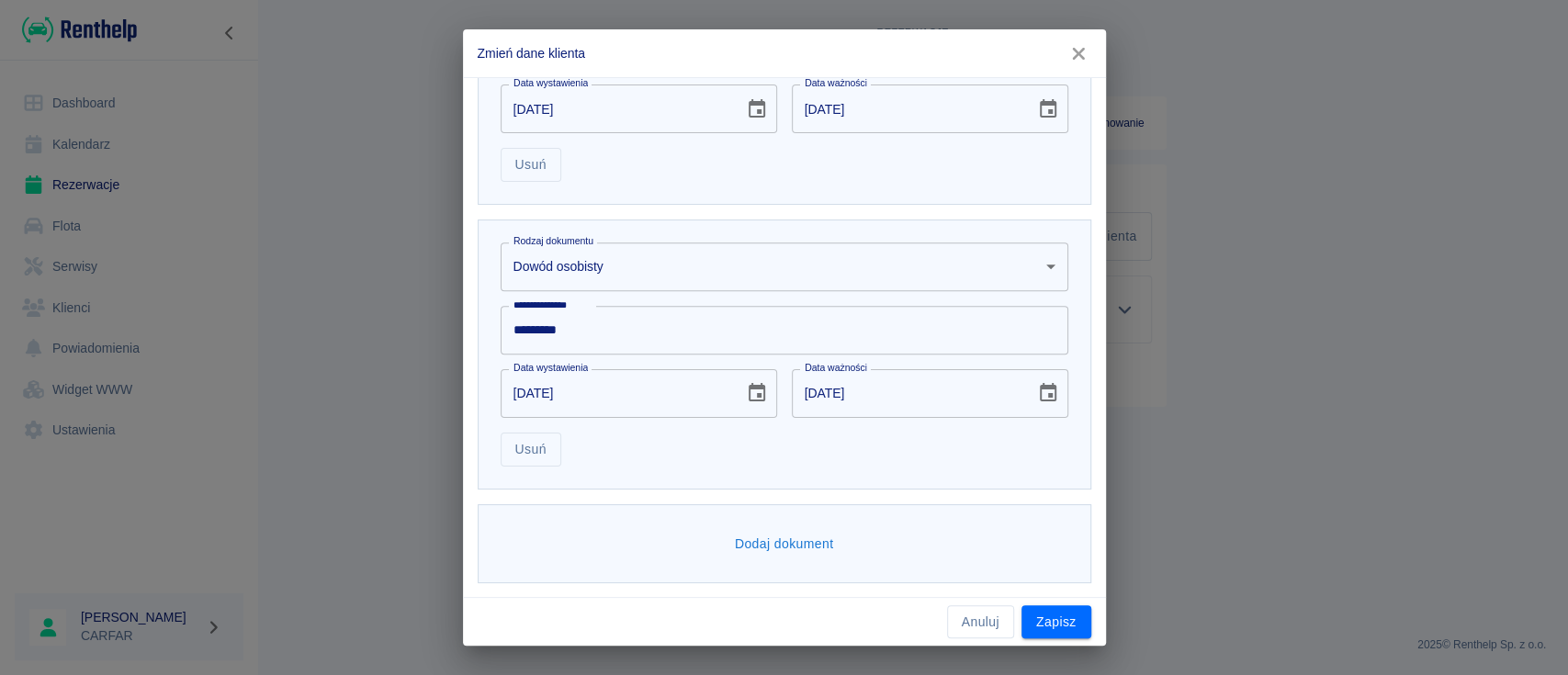
click at [1044, 615] on button "Zapisz" at bounding box center [1056, 622] width 70 height 34
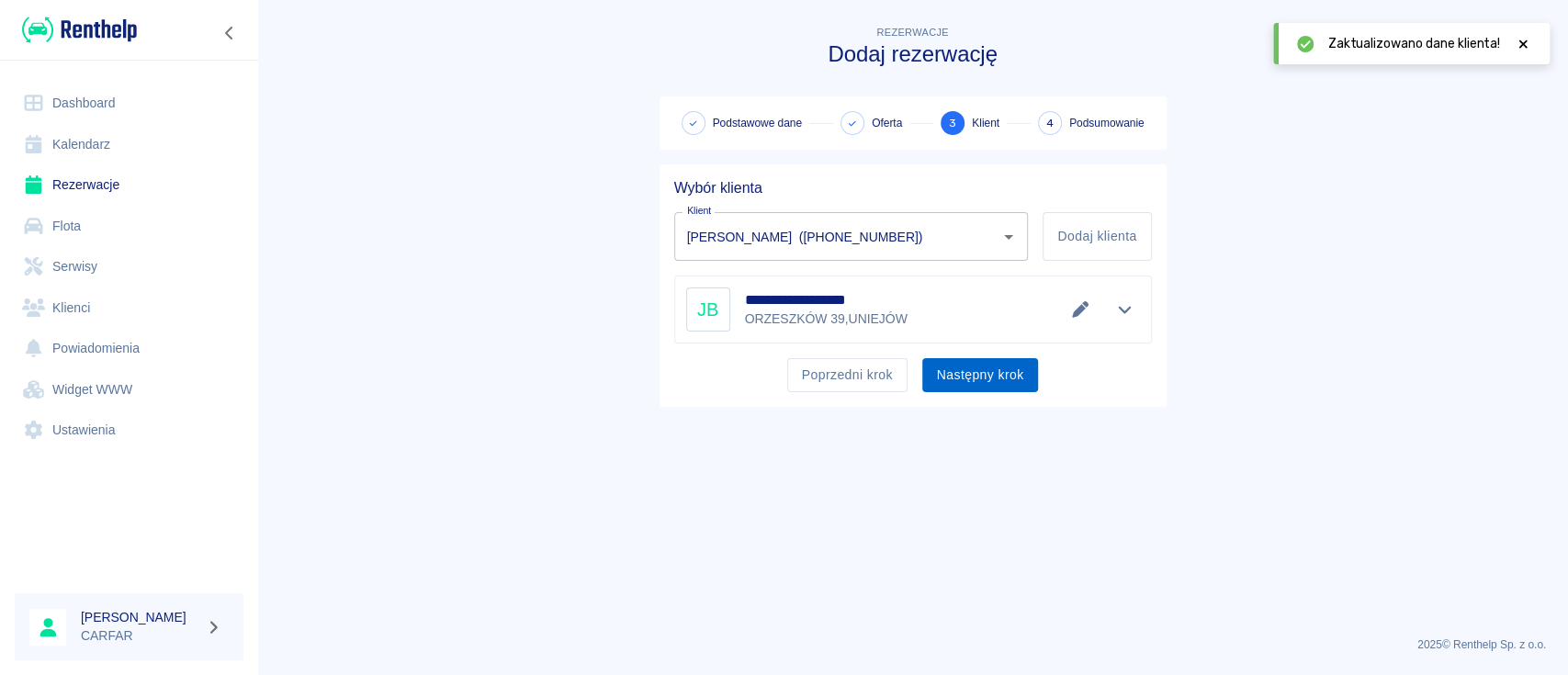
click at [1006, 386] on button "Następny krok" at bounding box center [980, 375] width 117 height 34
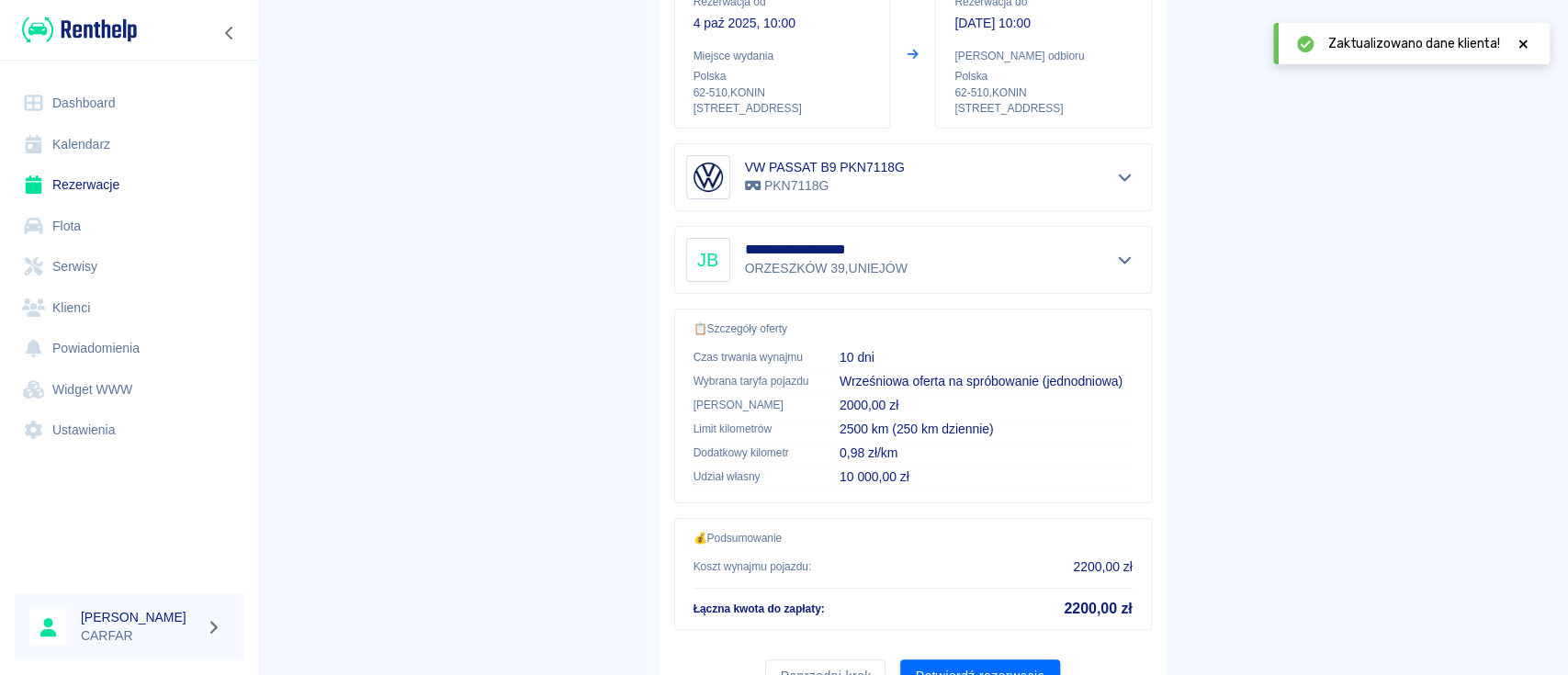
scroll to position [314, 0]
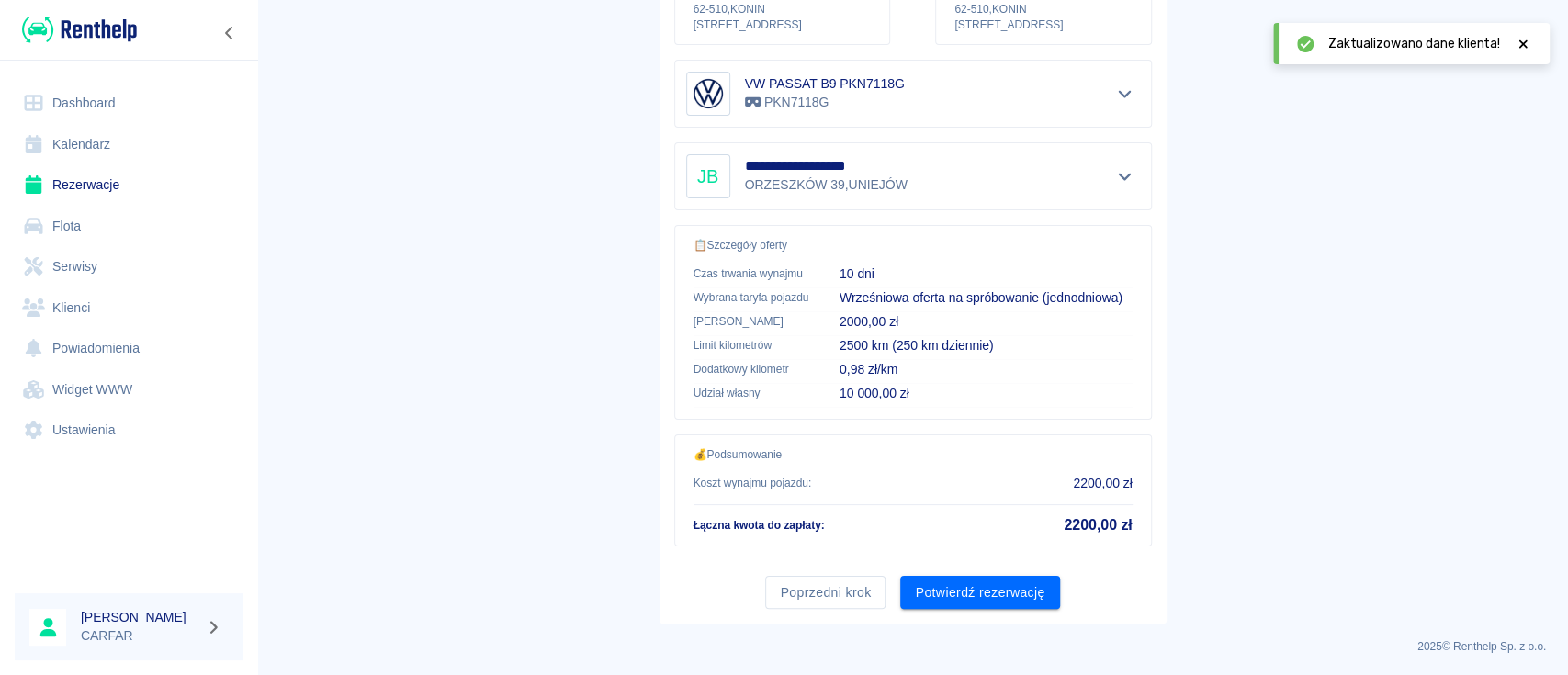
click at [990, 588] on button "Potwierdź rezerwację" at bounding box center [979, 592] width 159 height 34
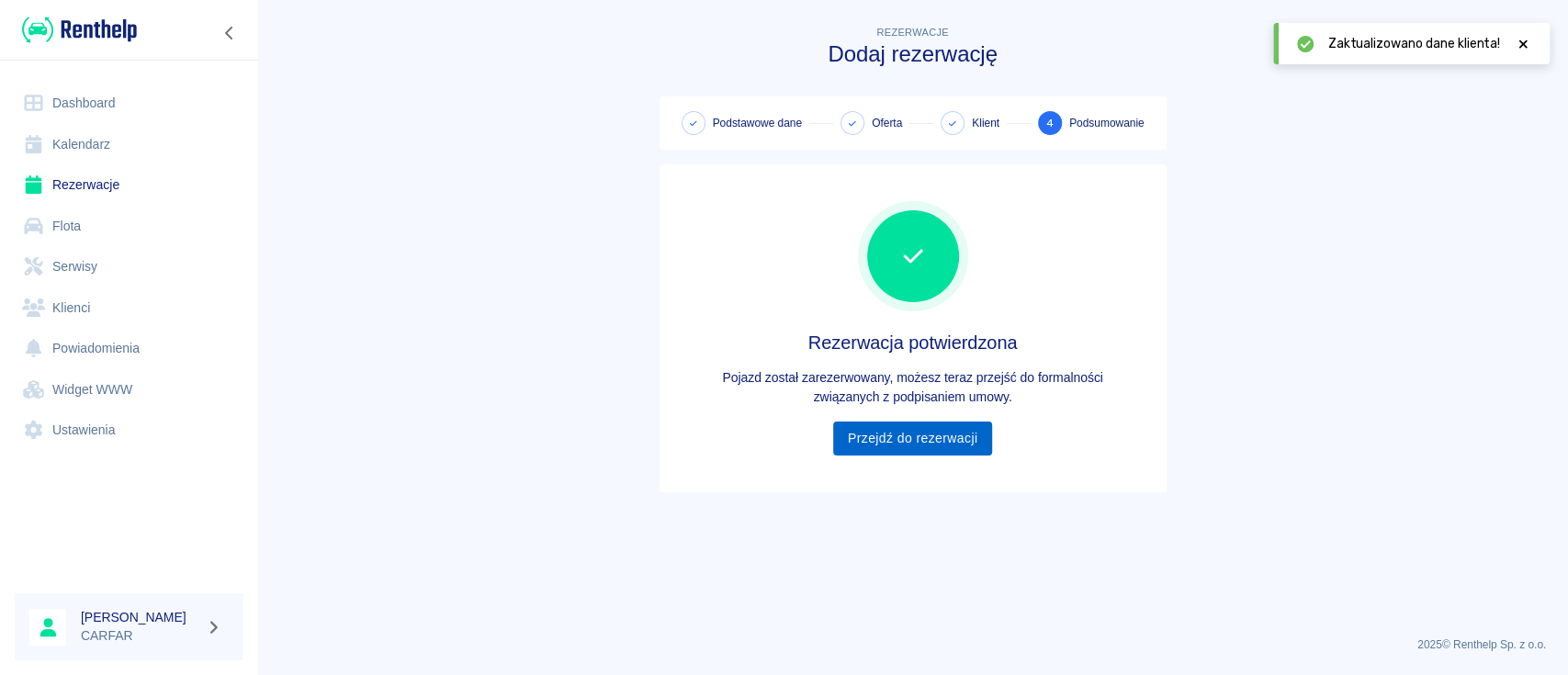
click at [946, 435] on link "Przejdź do rezerwacji" at bounding box center [912, 439] width 159 height 34
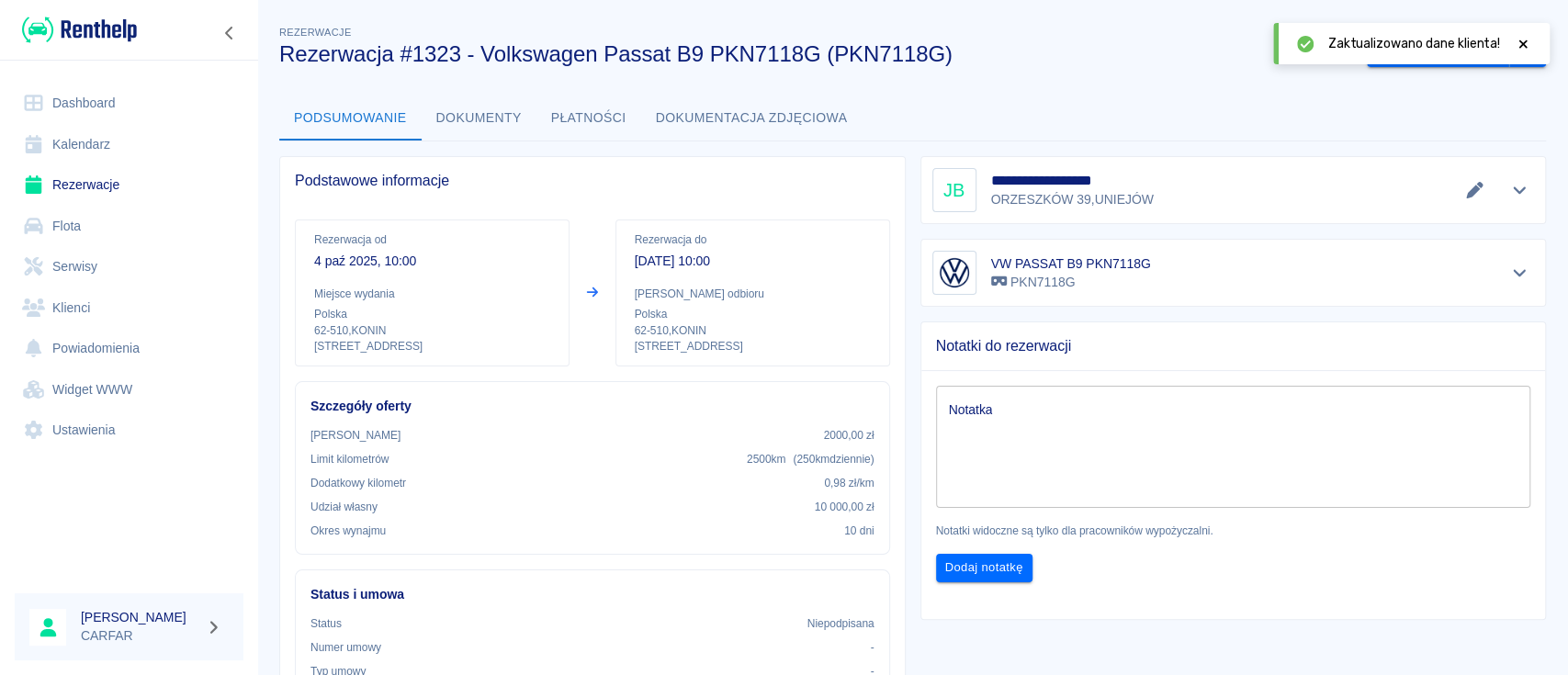
click at [108, 26] on img at bounding box center [79, 30] width 115 height 30
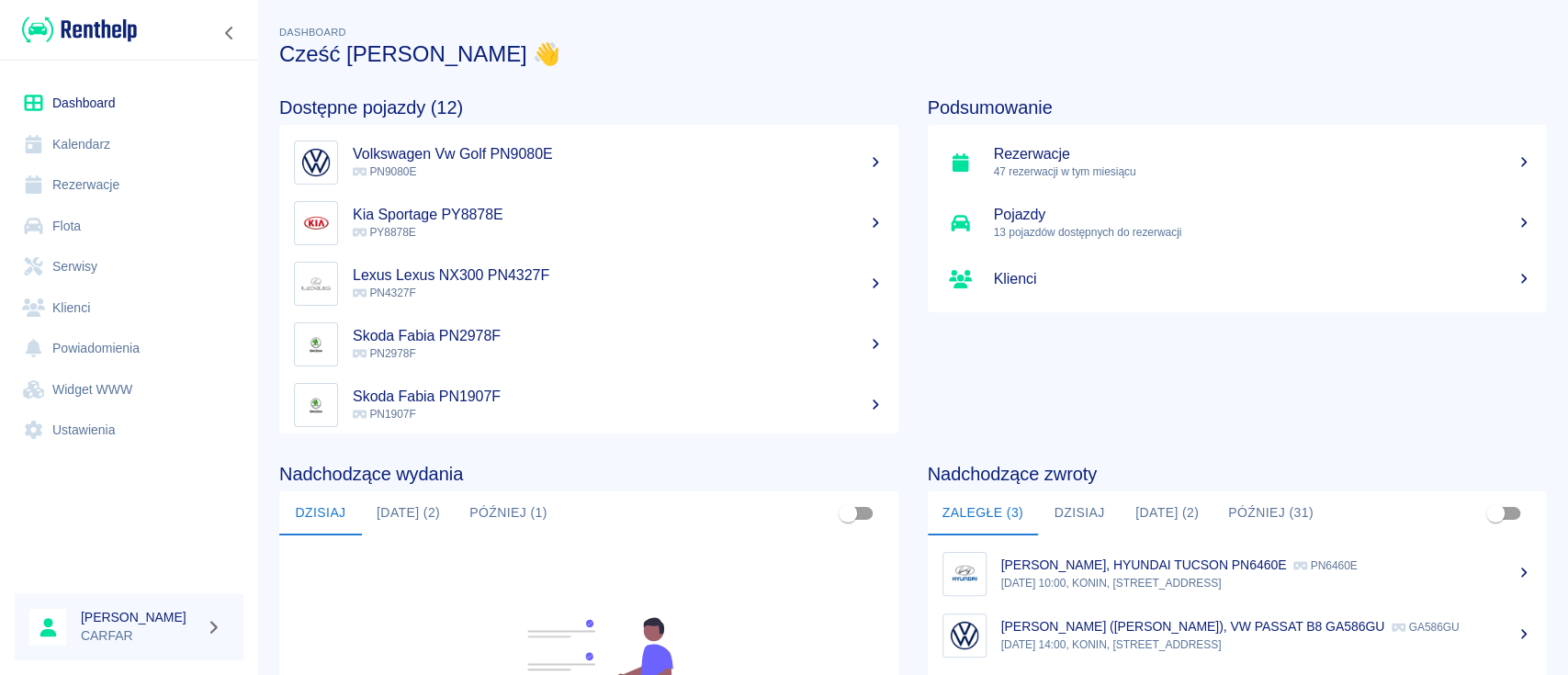
click at [397, 518] on button "[DATE] (2)" at bounding box center [408, 513] width 93 height 44
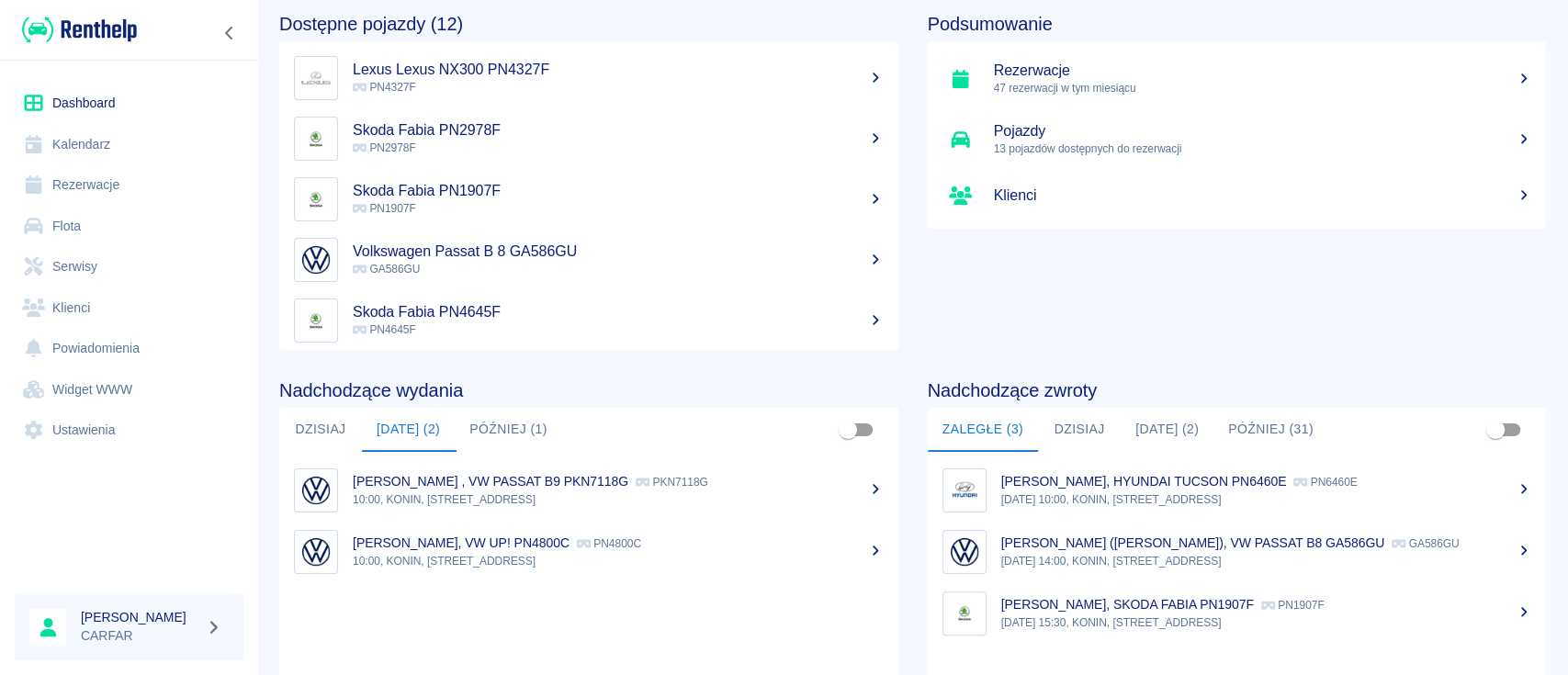
scroll to position [122, 0]
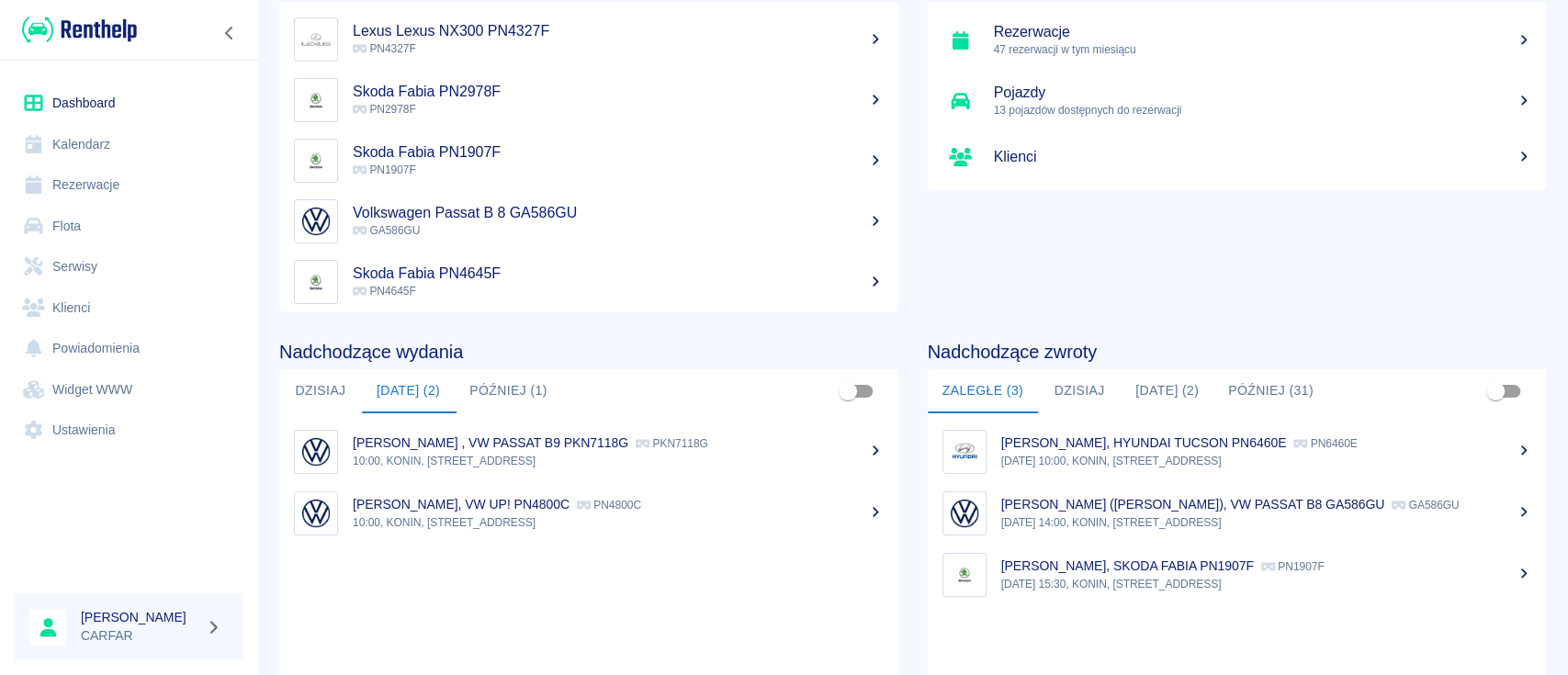
click at [523, 397] on button "Później (1)" at bounding box center [509, 391] width 108 height 44
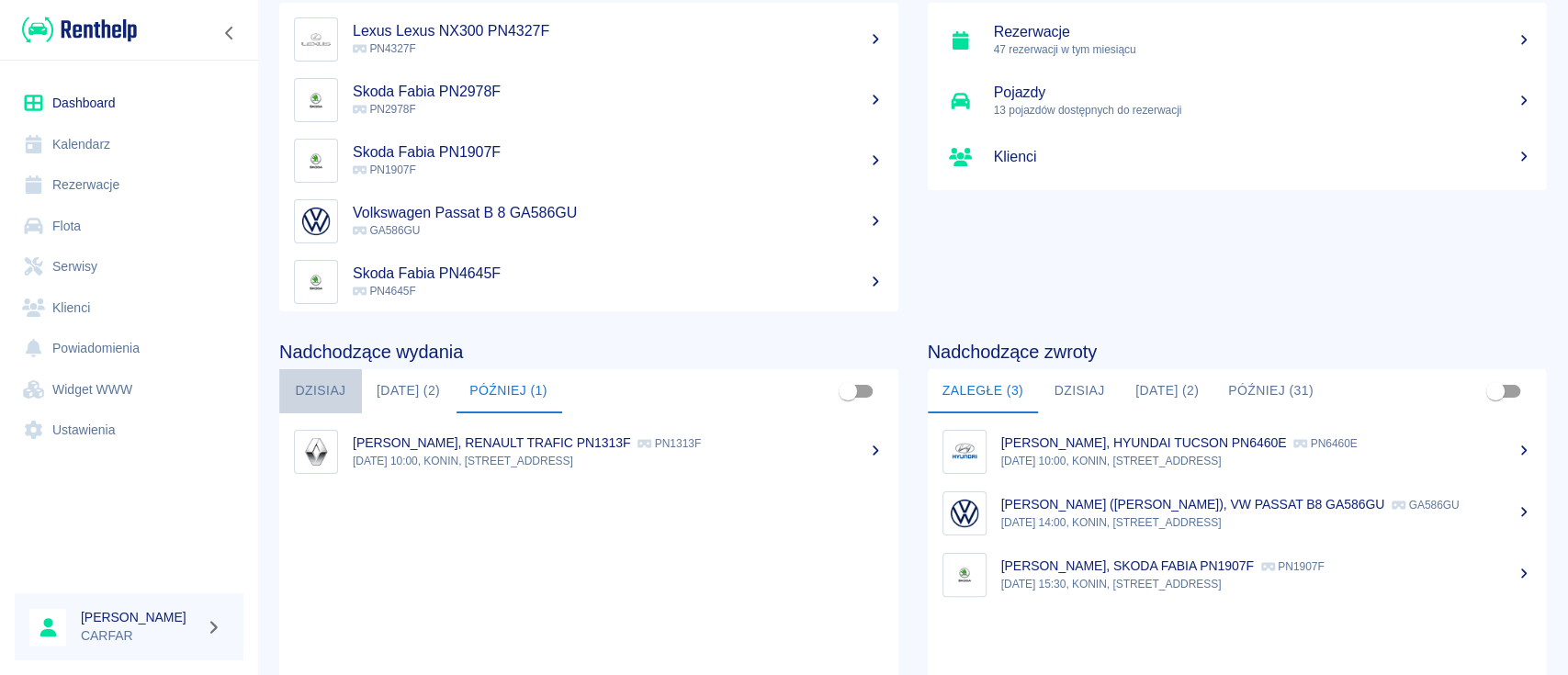
click at [301, 380] on button "Dzisiaj" at bounding box center [320, 391] width 83 height 44
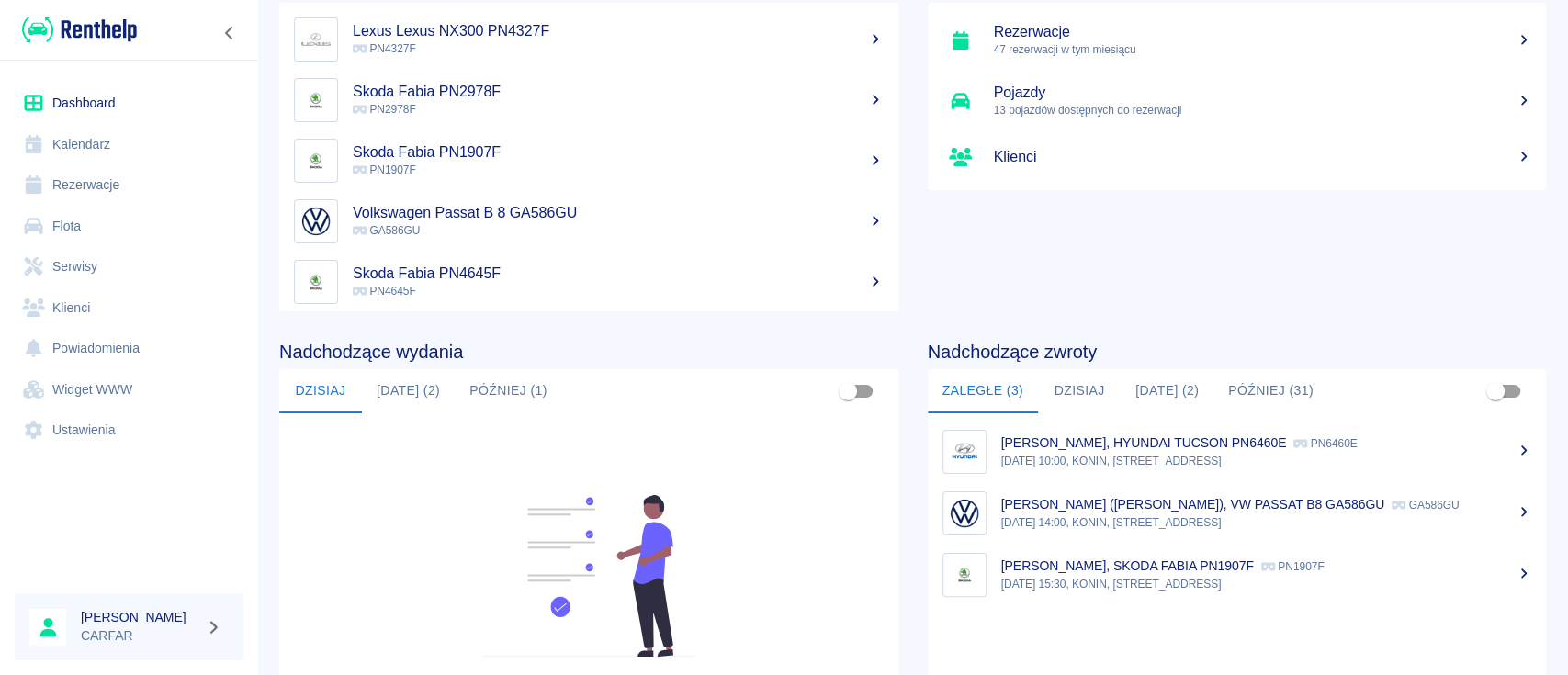
click at [427, 377] on button "[DATE] (2)" at bounding box center [408, 391] width 93 height 44
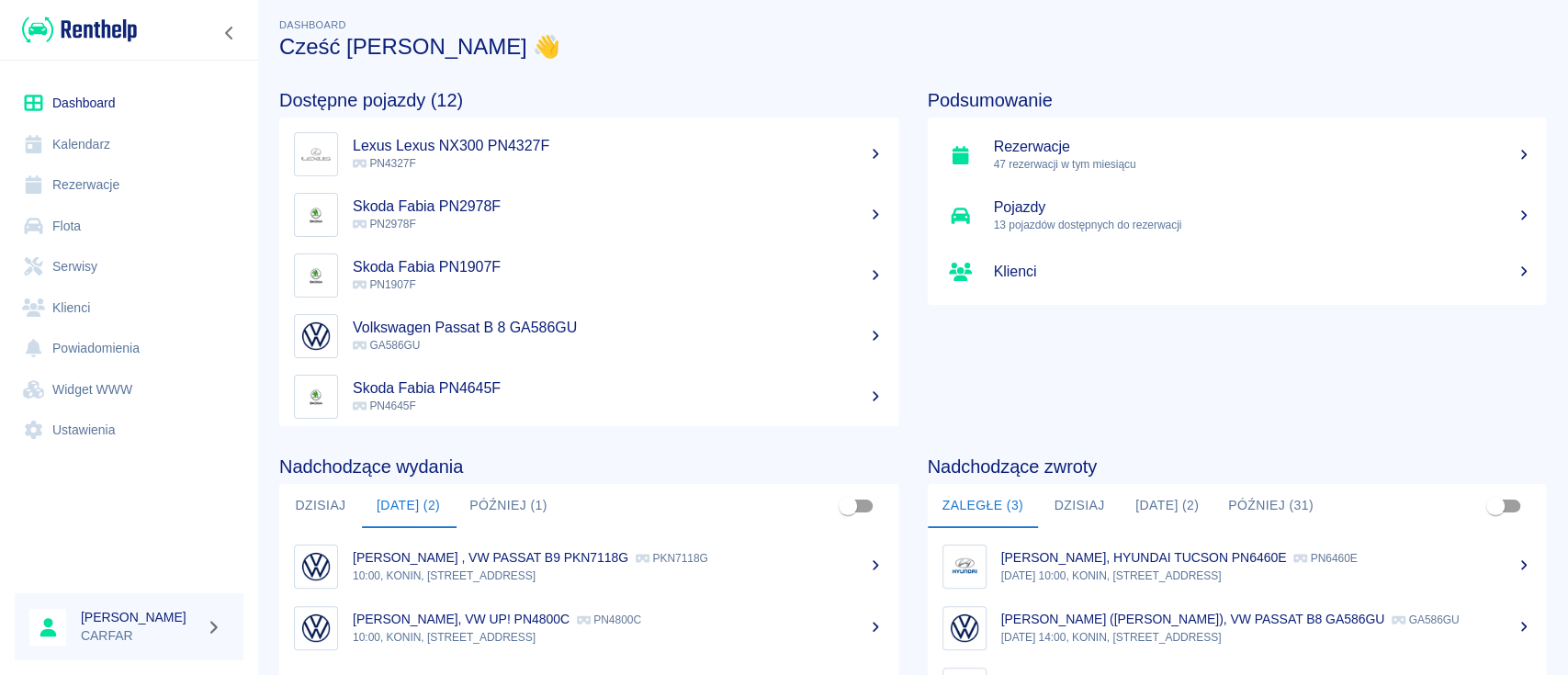
scroll to position [0, 0]
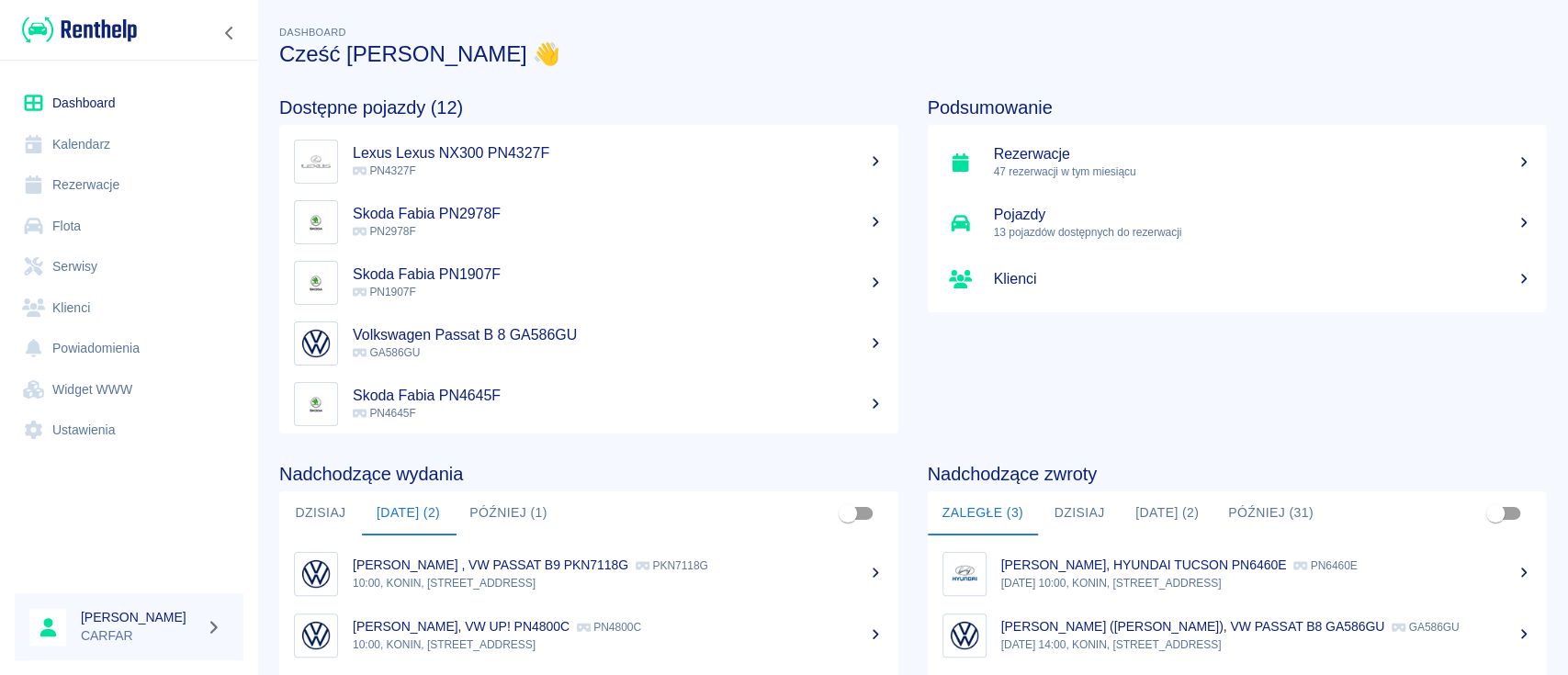
click at [121, 179] on link "Rezerwacje" at bounding box center [129, 184] width 228 height 41
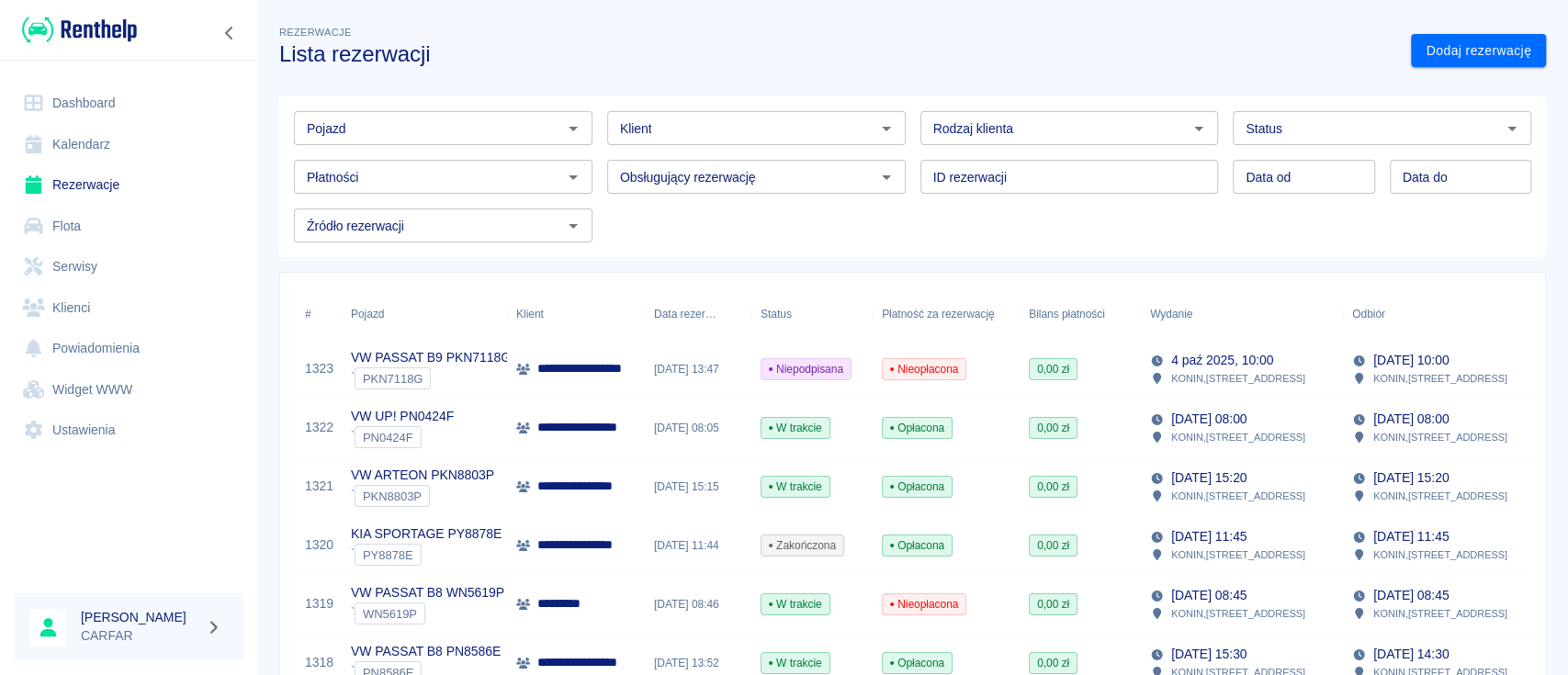
click at [690, 124] on input "Klient" at bounding box center [741, 128] width 257 height 23
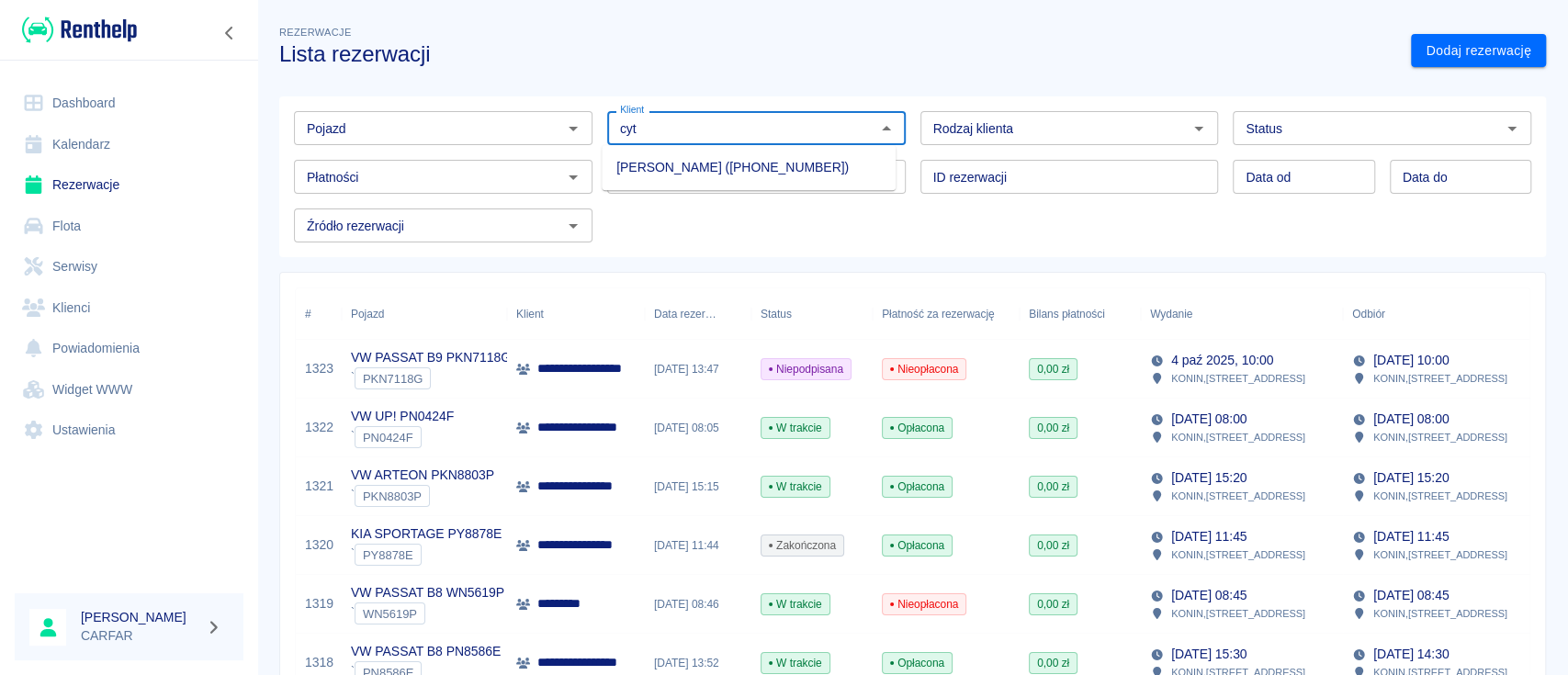
click at [727, 165] on li "[PERSON_NAME] ([PHONE_NUMBER])" at bounding box center [748, 168] width 294 height 30
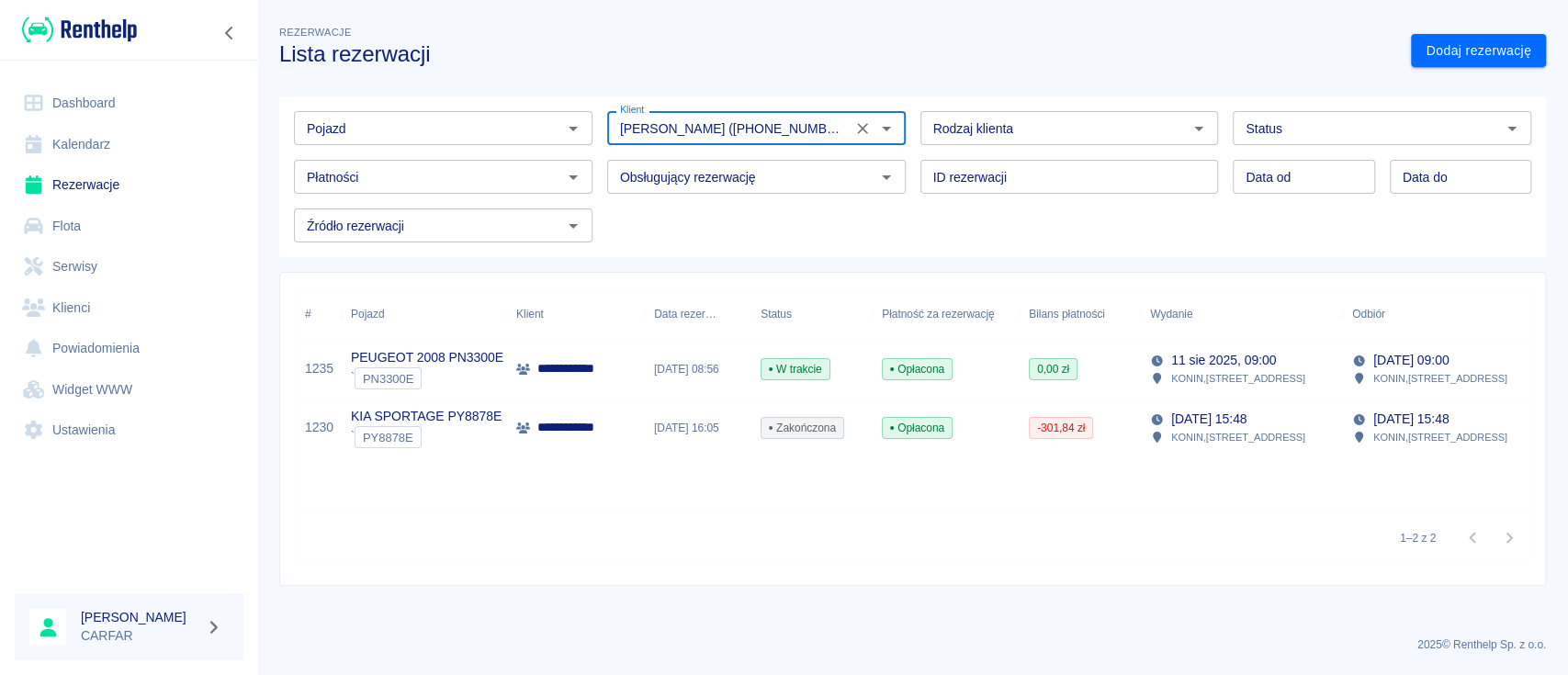
type input "[PERSON_NAME] ([PHONE_NUMBER])"
click at [597, 368] on p "**********" at bounding box center [586, 368] width 97 height 19
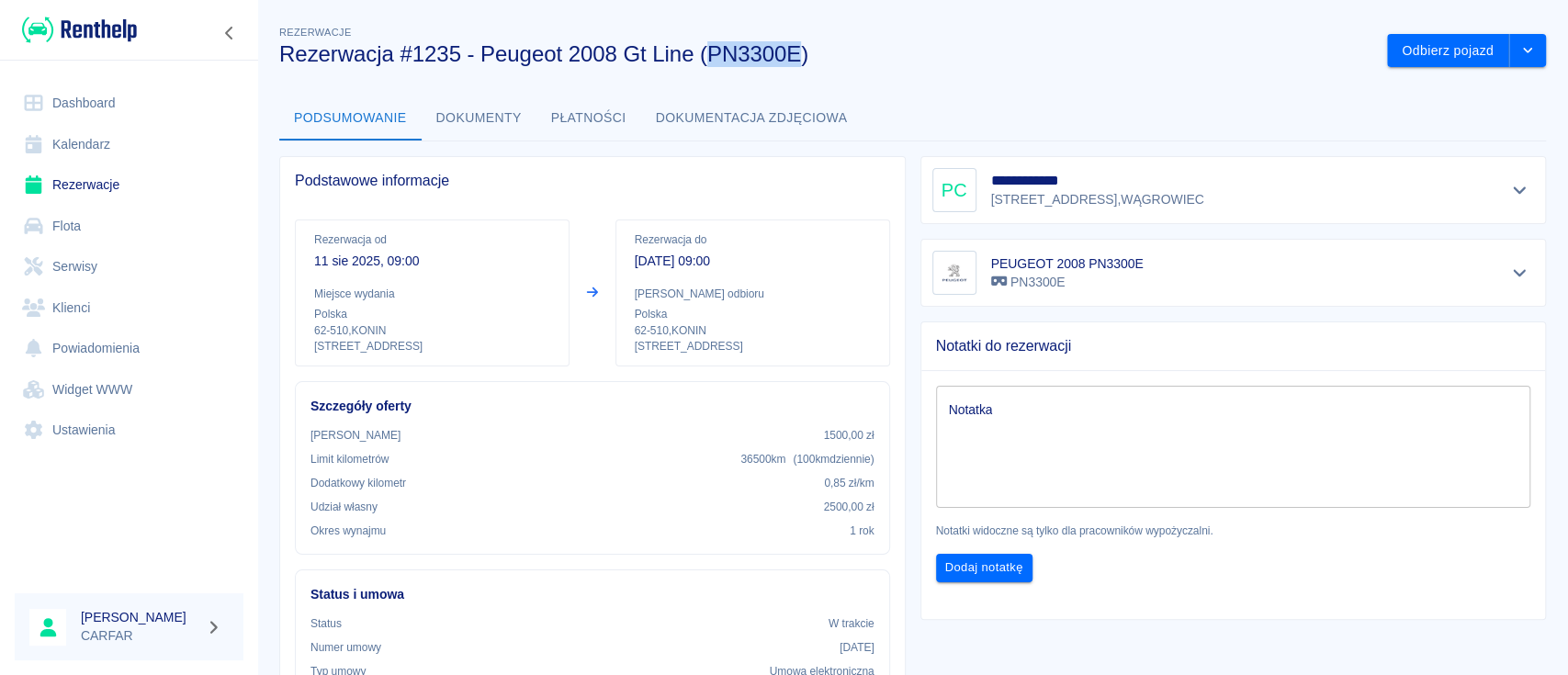
drag, startPoint x: 707, startPoint y: 58, endPoint x: 804, endPoint y: 56, distance: 97.0
click at [804, 56] on h3 "Rezerwacja #1235 - Peugeot 2008 Gt Line (PN3300E)" at bounding box center [826, 54] width 1093 height 26
copy h3 "PN3300E"
click at [127, 39] on img at bounding box center [79, 30] width 115 height 30
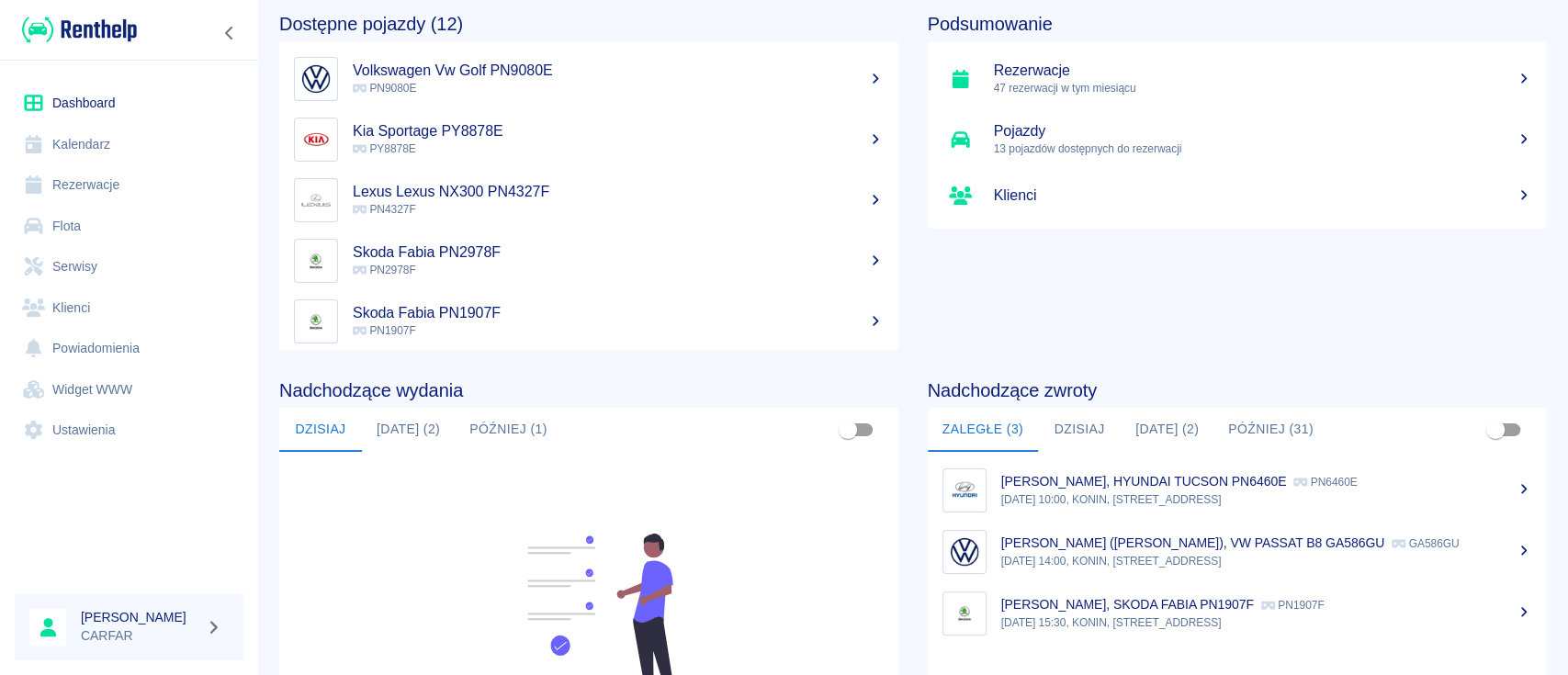
scroll to position [122, 0]
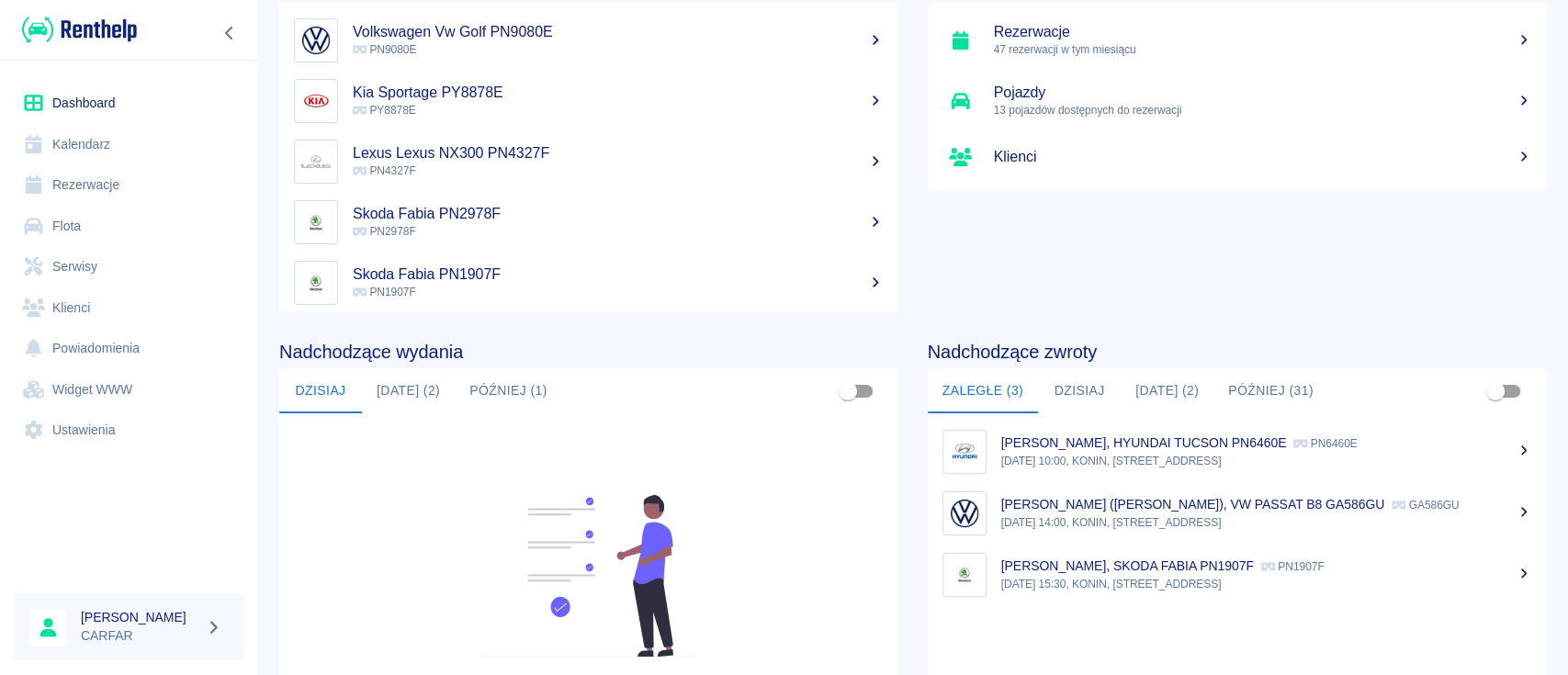
click at [423, 390] on button "[DATE] (2)" at bounding box center [408, 391] width 93 height 44
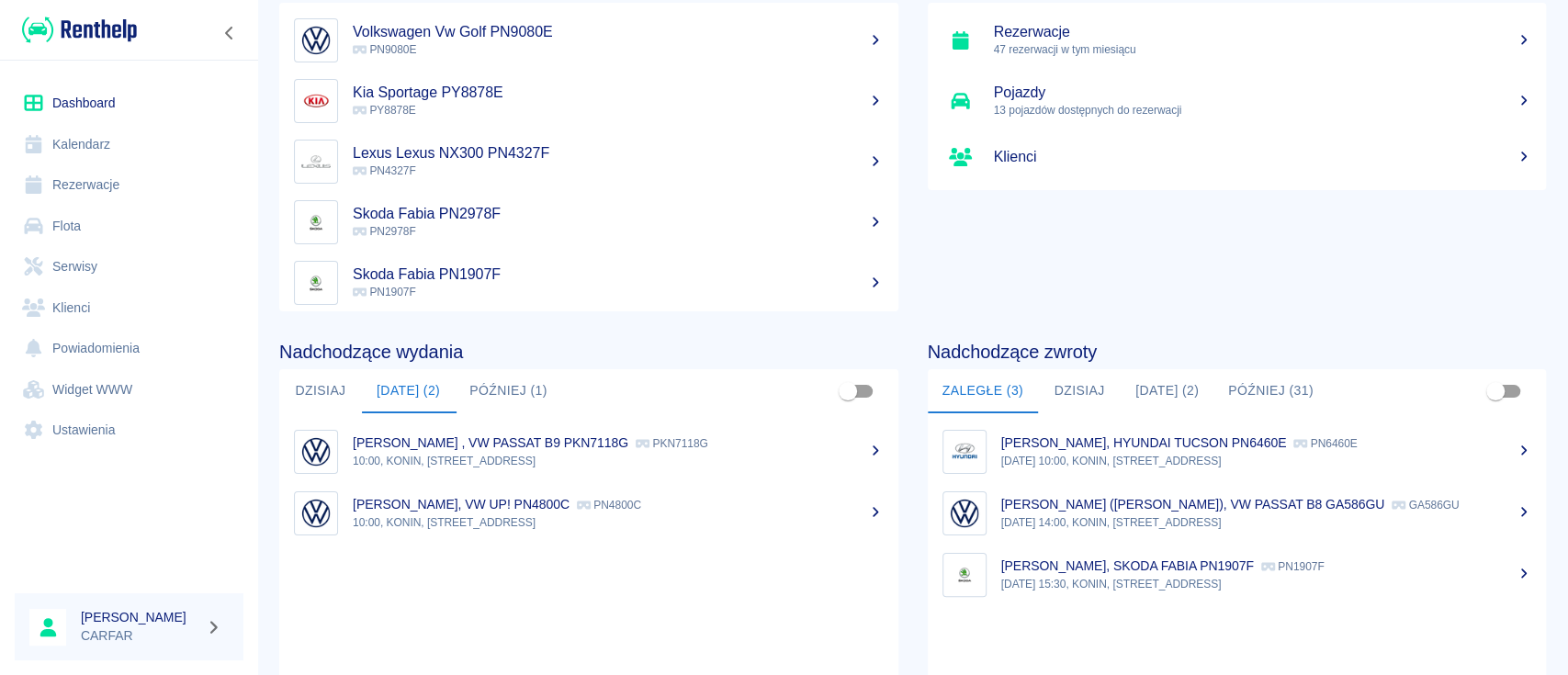
click at [1165, 393] on button "[DATE] (2)" at bounding box center [1166, 391] width 93 height 44
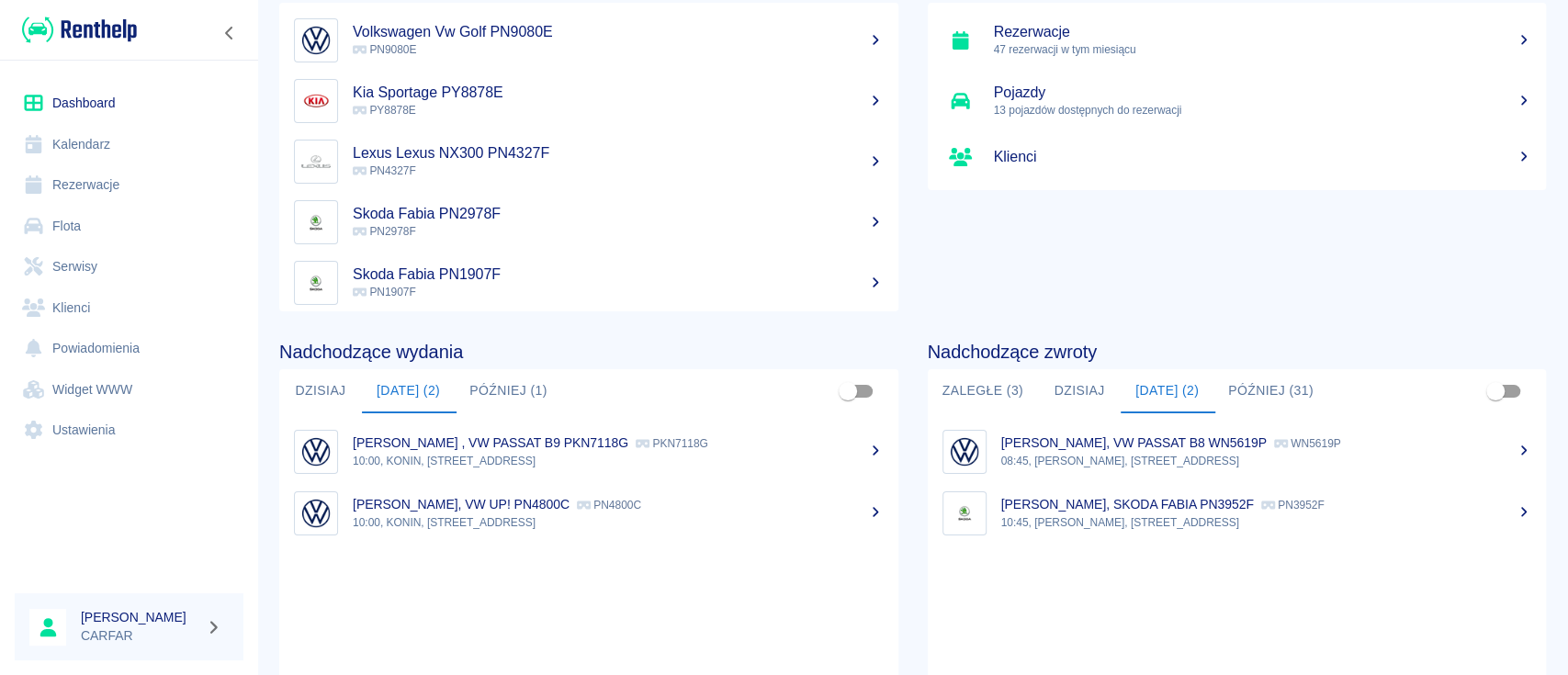
click at [1165, 393] on button "[DATE] (2)" at bounding box center [1166, 391] width 93 height 44
click at [1275, 209] on div "Podsumowanie Rezerwacje 47 rezerwacji w tym miesiącu Pojazdy 13 pojazdów dostęp…" at bounding box center [1223, 128] width 648 height 366
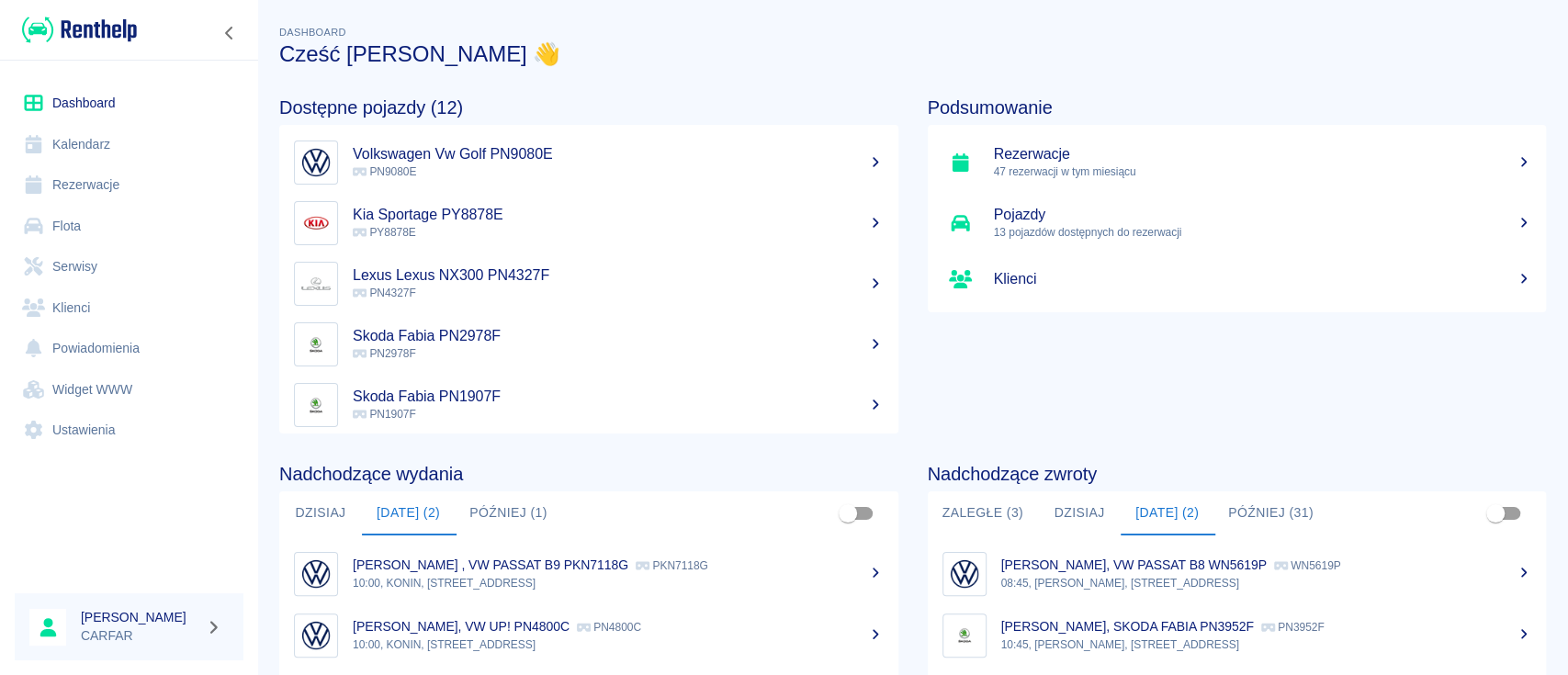
click at [86, 34] on img at bounding box center [79, 30] width 115 height 30
